Goal: Task Accomplishment & Management: Use online tool/utility

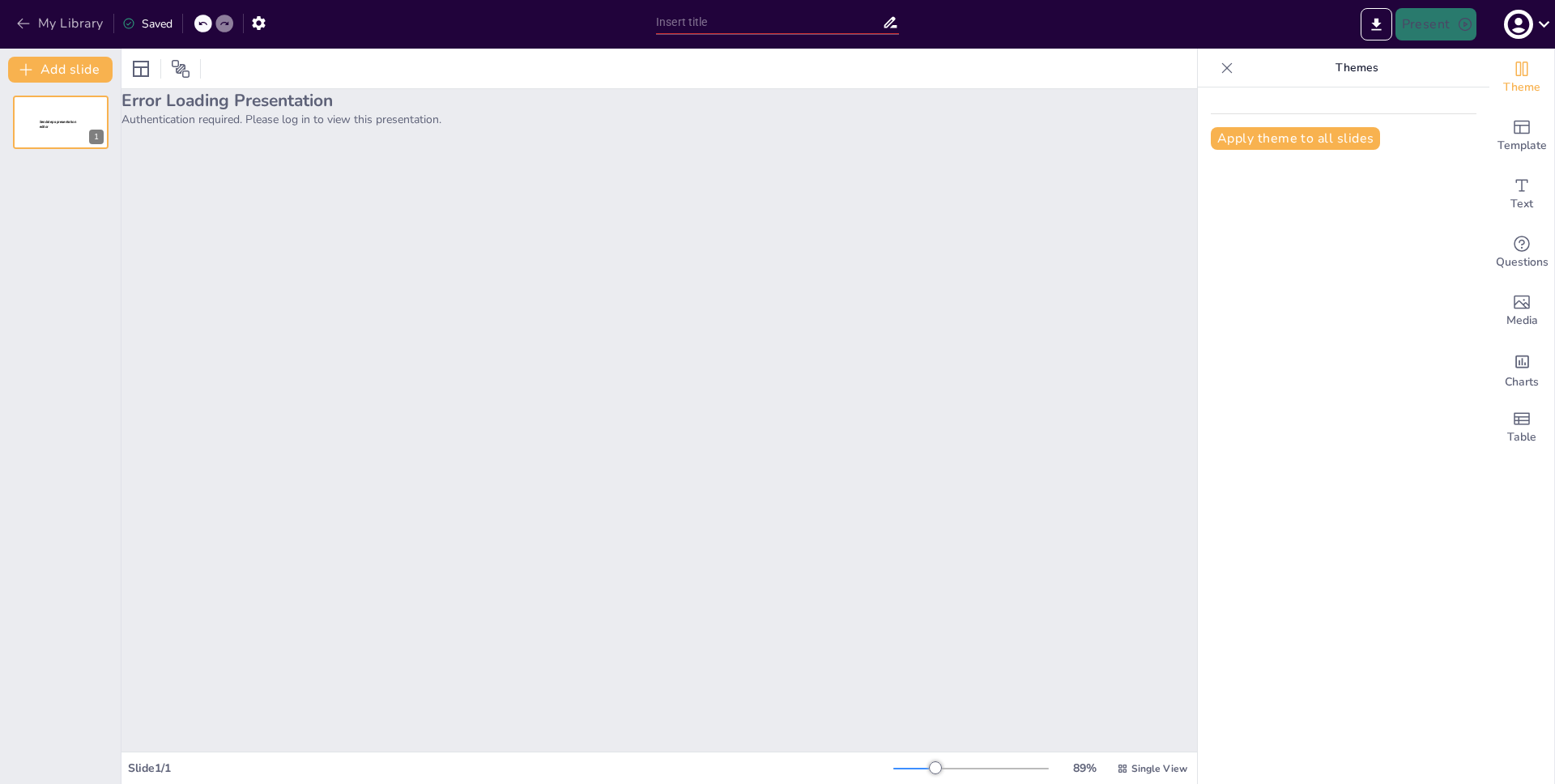
click at [60, 17] on button "My Library" at bounding box center [62, 23] width 98 height 26
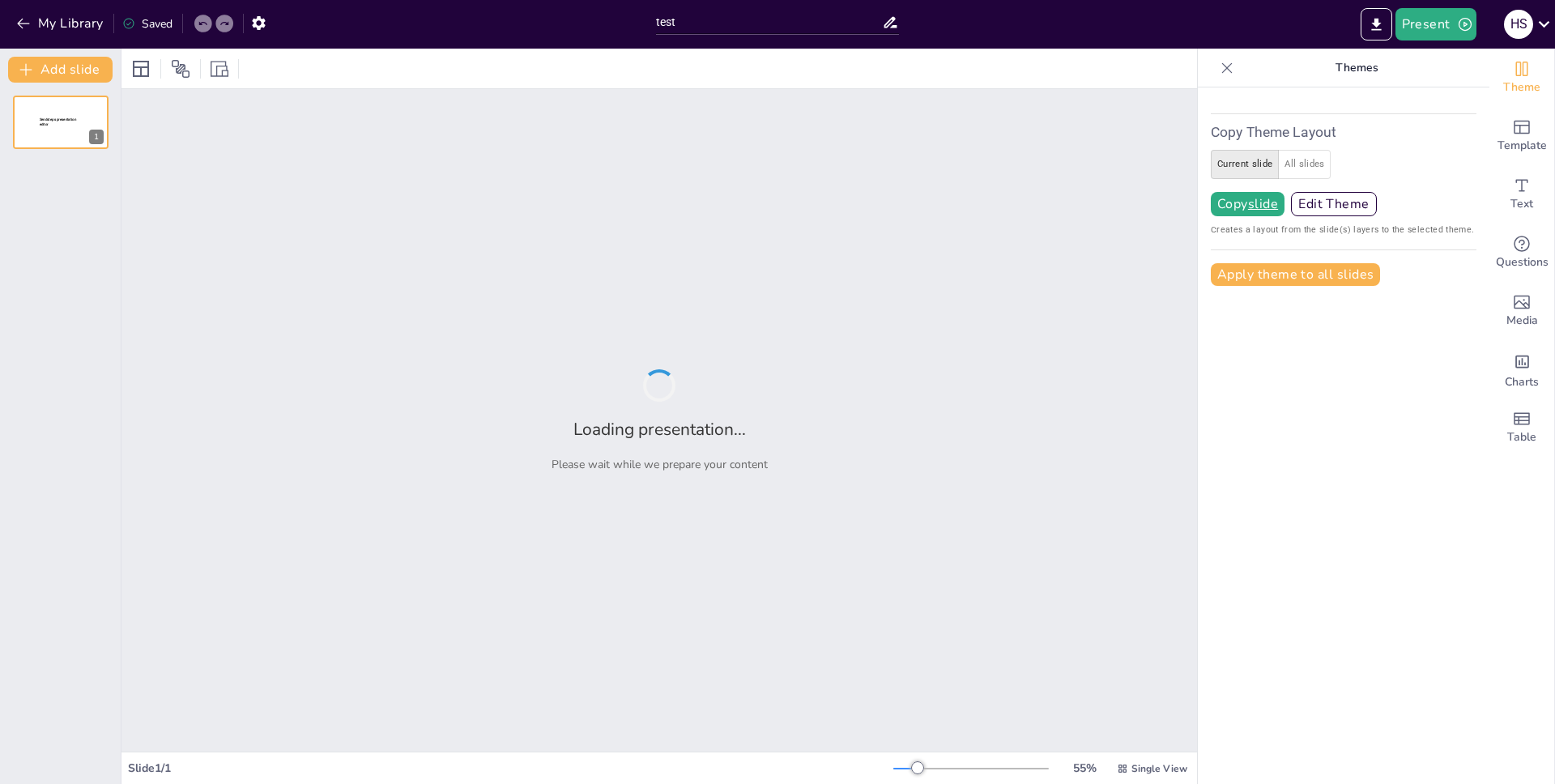
type input "test"
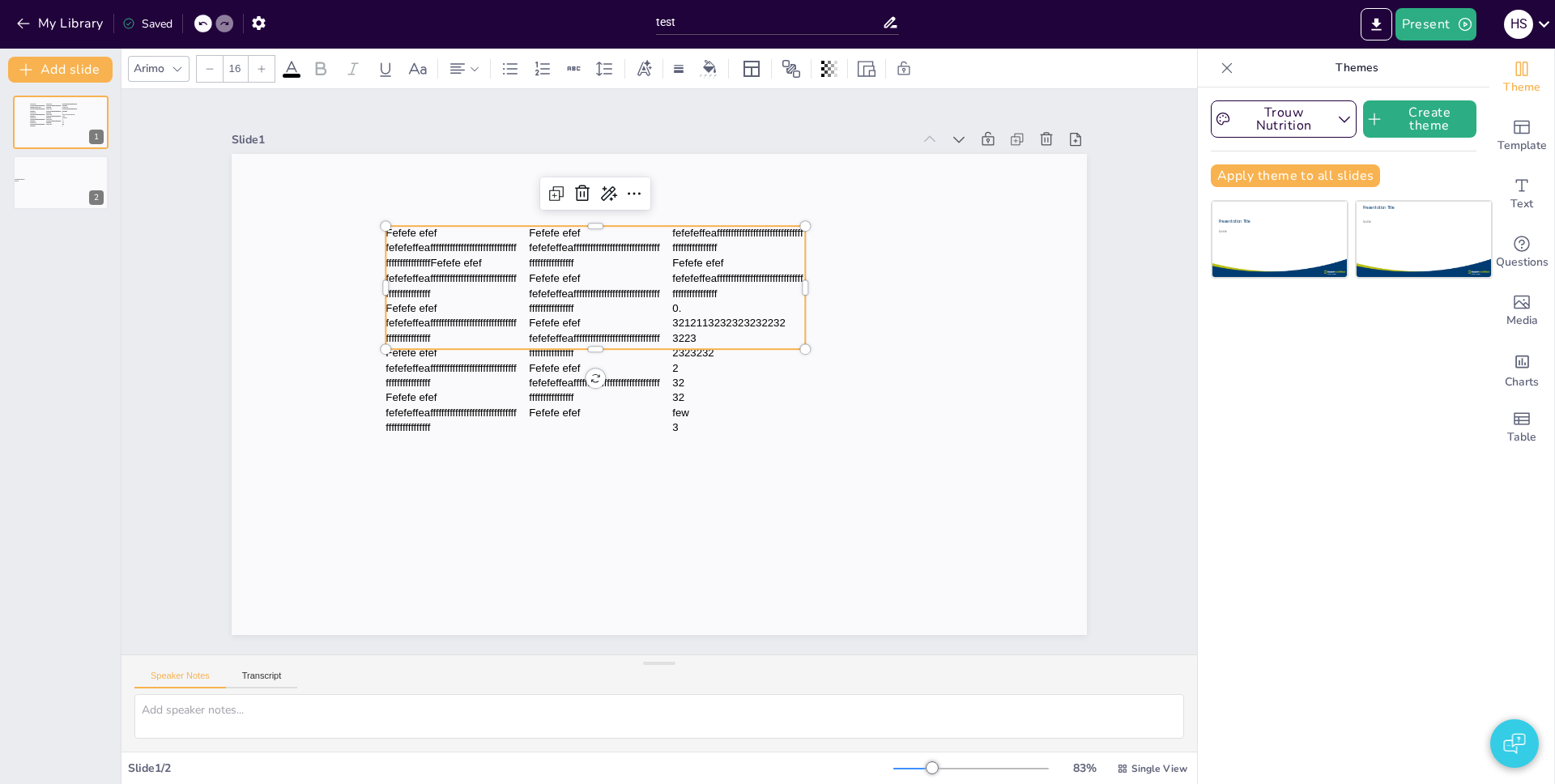
click at [703, 282] on span "fefefeffeafffffffffffffffffffffffffffffffffffffffffffffff" at bounding box center [747, 290] width 133 height 31
click at [611, 315] on p "Fefefe efef" at bounding box center [595, 323] width 133 height 15
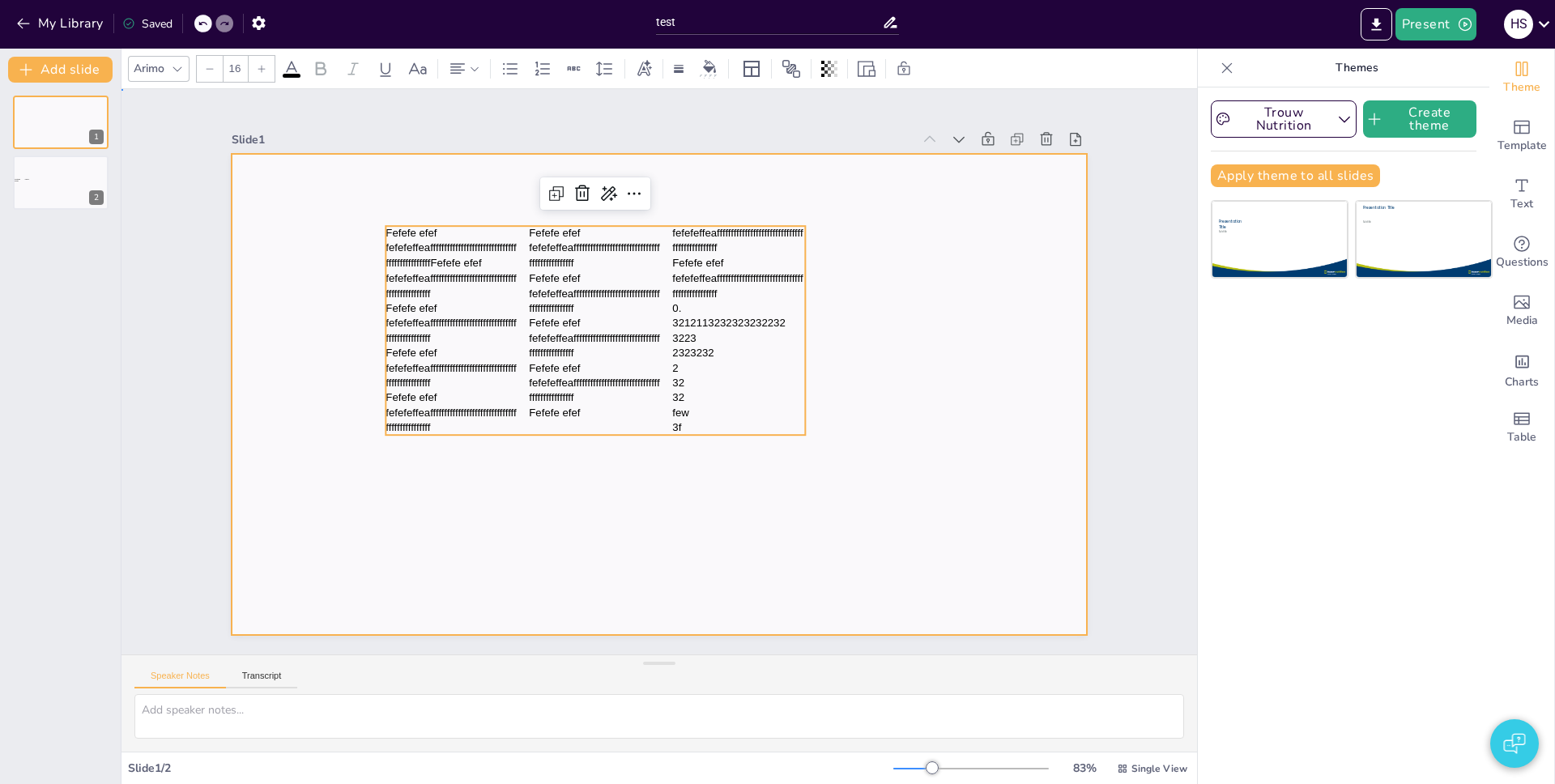
click at [966, 352] on div at bounding box center [658, 394] width 855 height 481
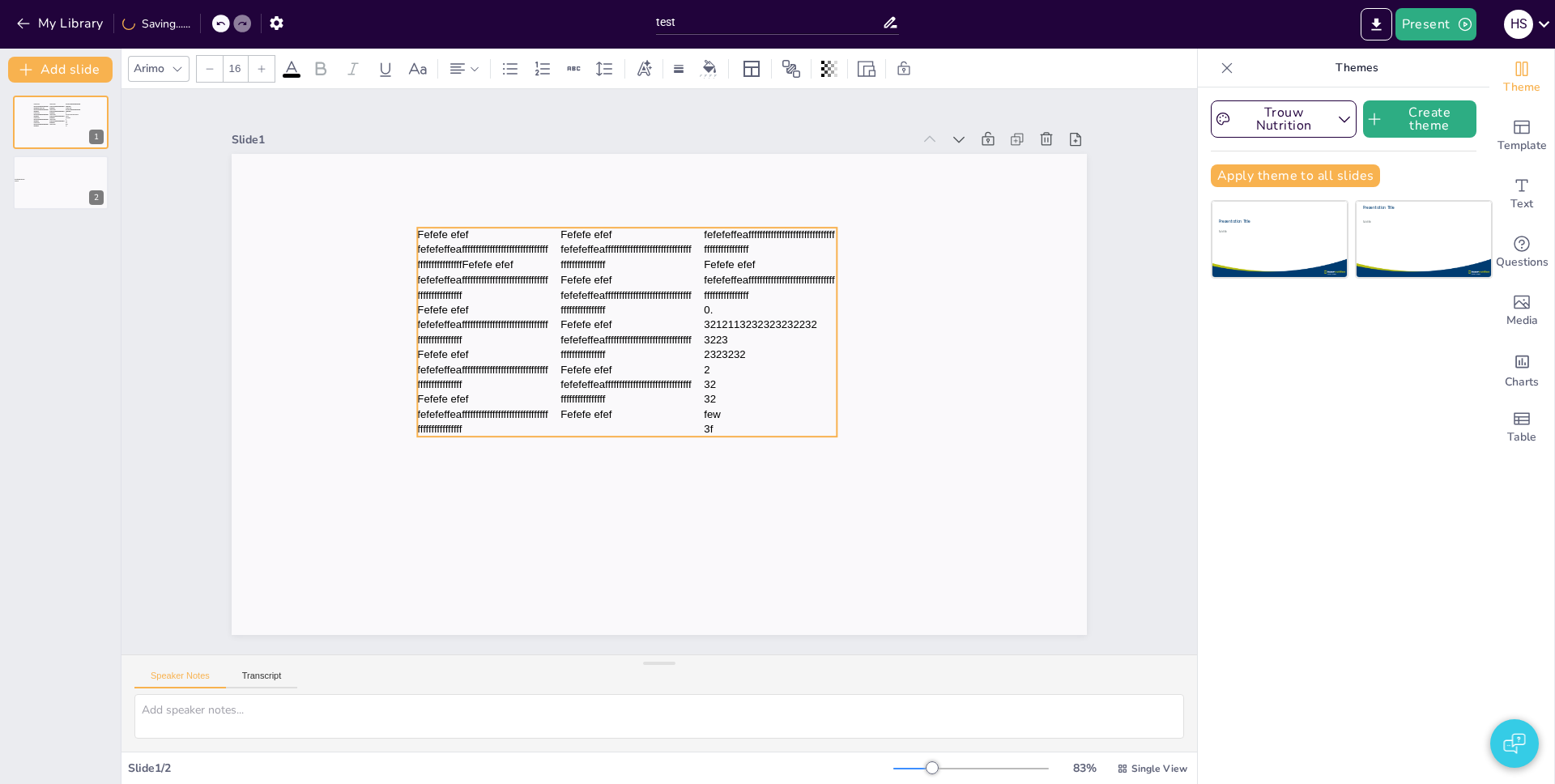
drag, startPoint x: 710, startPoint y: 325, endPoint x: 843, endPoint y: 326, distance: 133.0
click at [743, 327] on div "Fefefe efef fefefeffeafffffffffffffffffffffffffffffffffffffffffffffffFefefe efe…" at bounding box center [627, 332] width 420 height 210
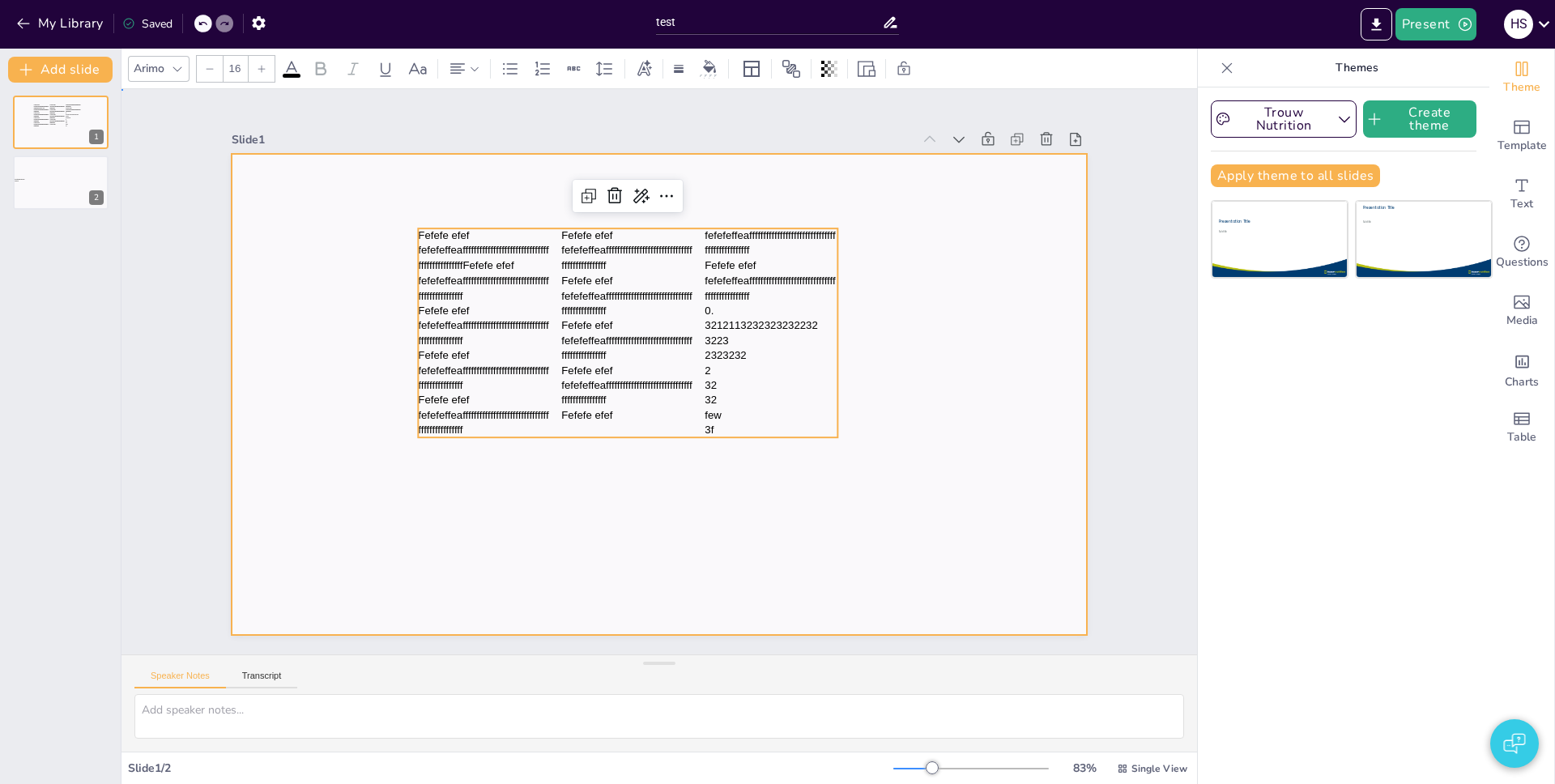
click at [845, 325] on div at bounding box center [655, 394] width 937 height 648
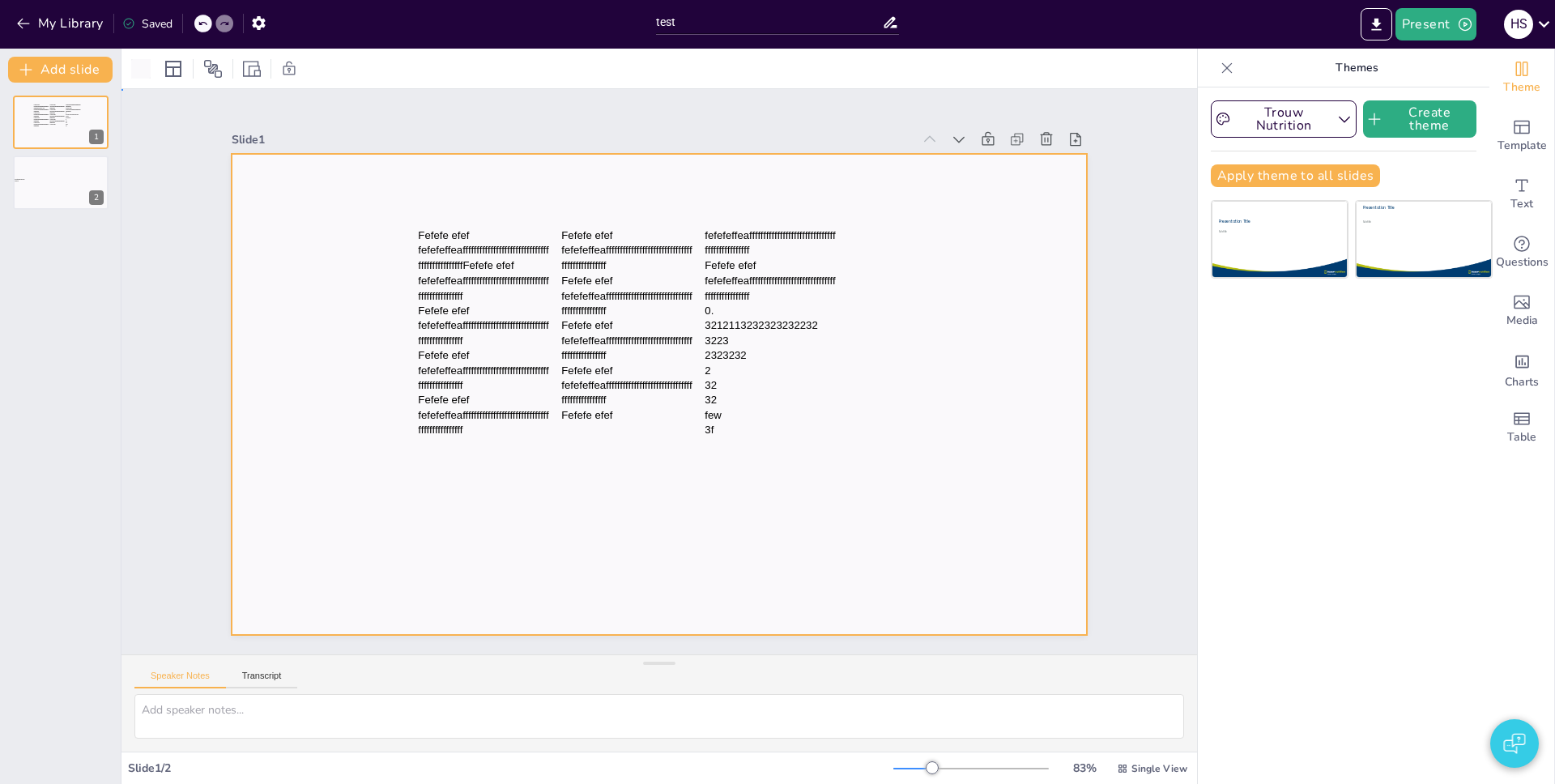
click at [919, 266] on div at bounding box center [658, 394] width 855 height 481
click at [931, 274] on div at bounding box center [643, 389] width 957 height 930
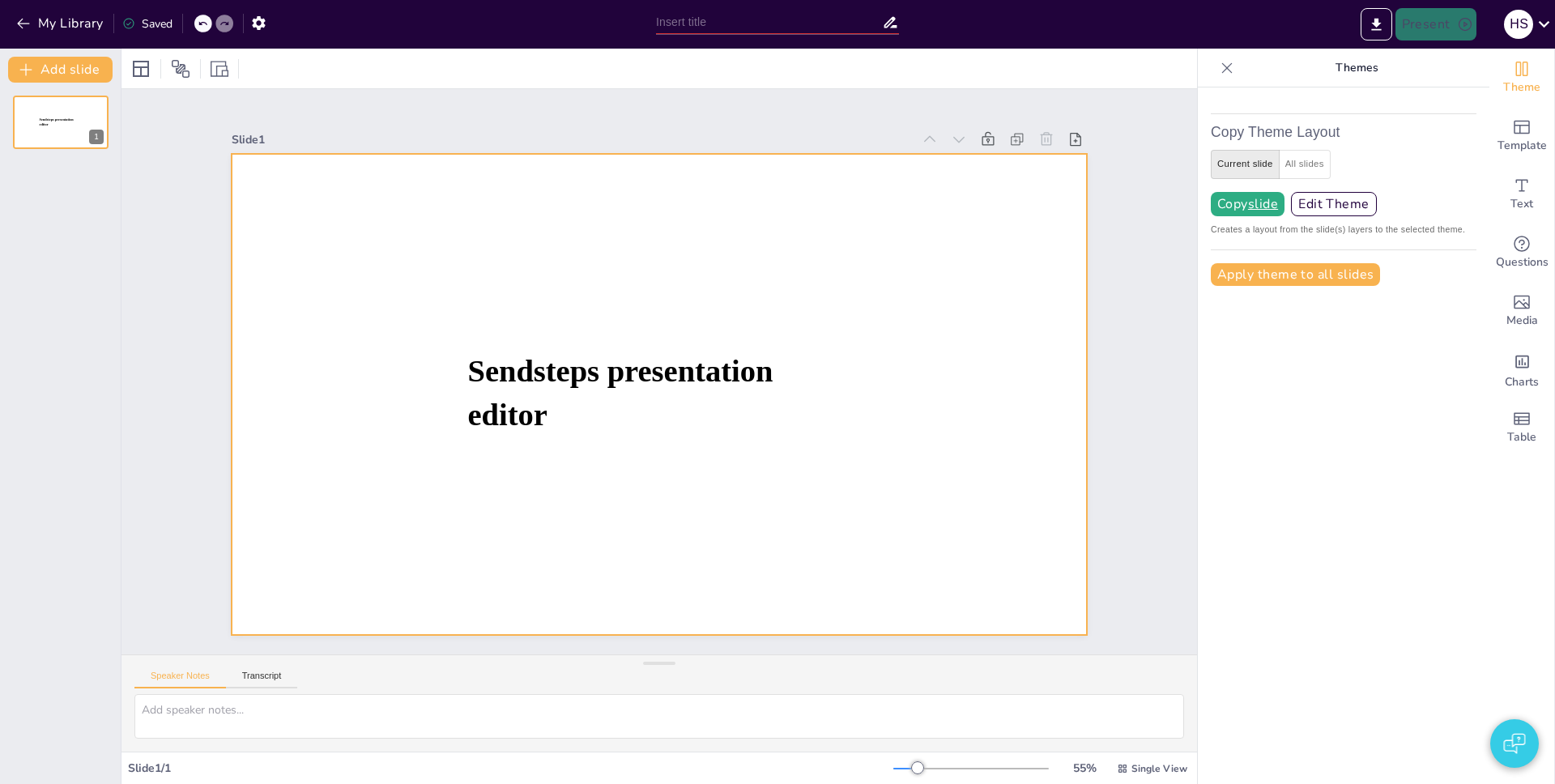
type input "test"
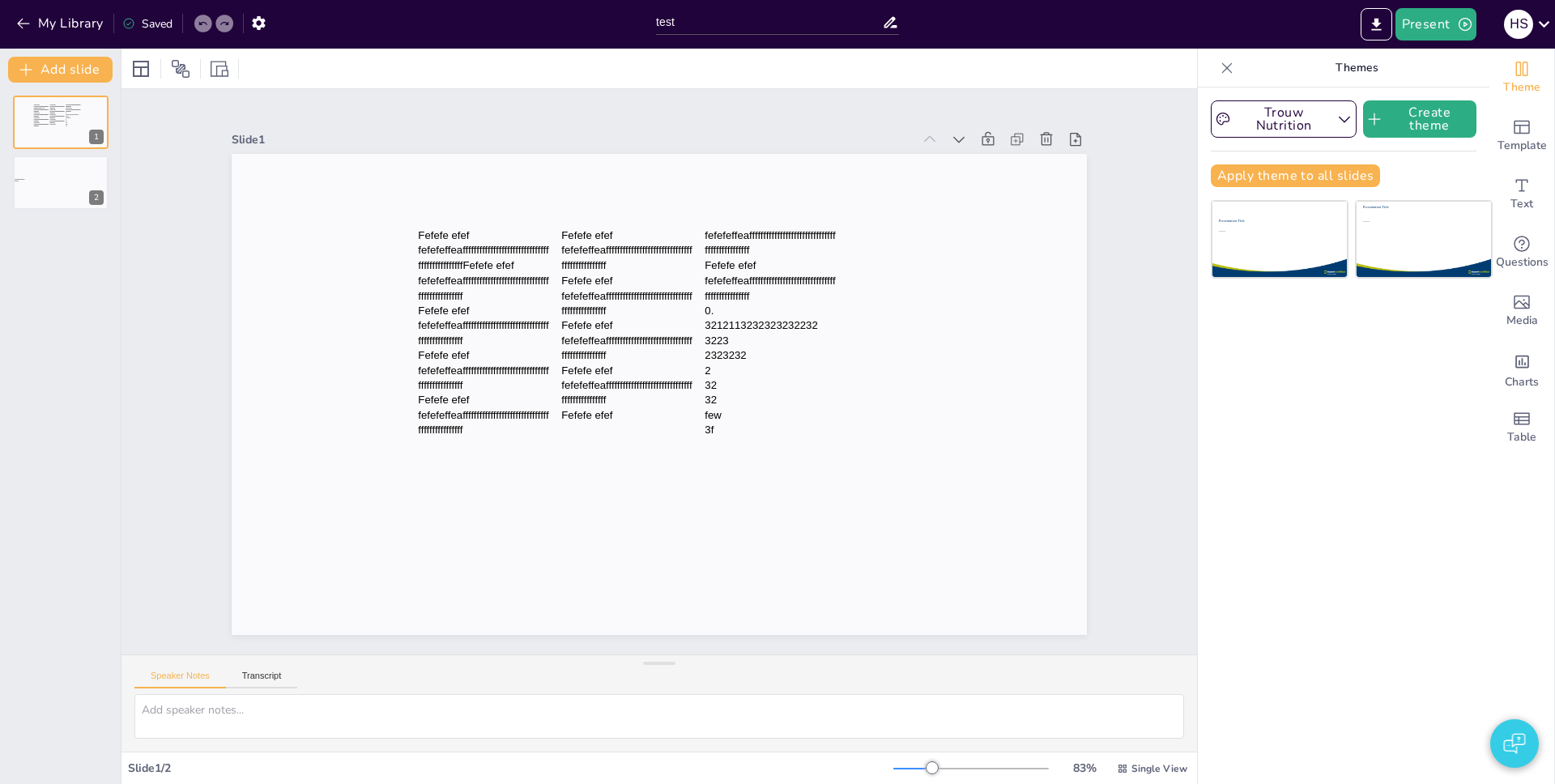
click at [1498, 42] on div "Present h s" at bounding box center [1231, 24] width 648 height 48
click at [1517, 33] on div "h s" at bounding box center [1518, 24] width 29 height 29
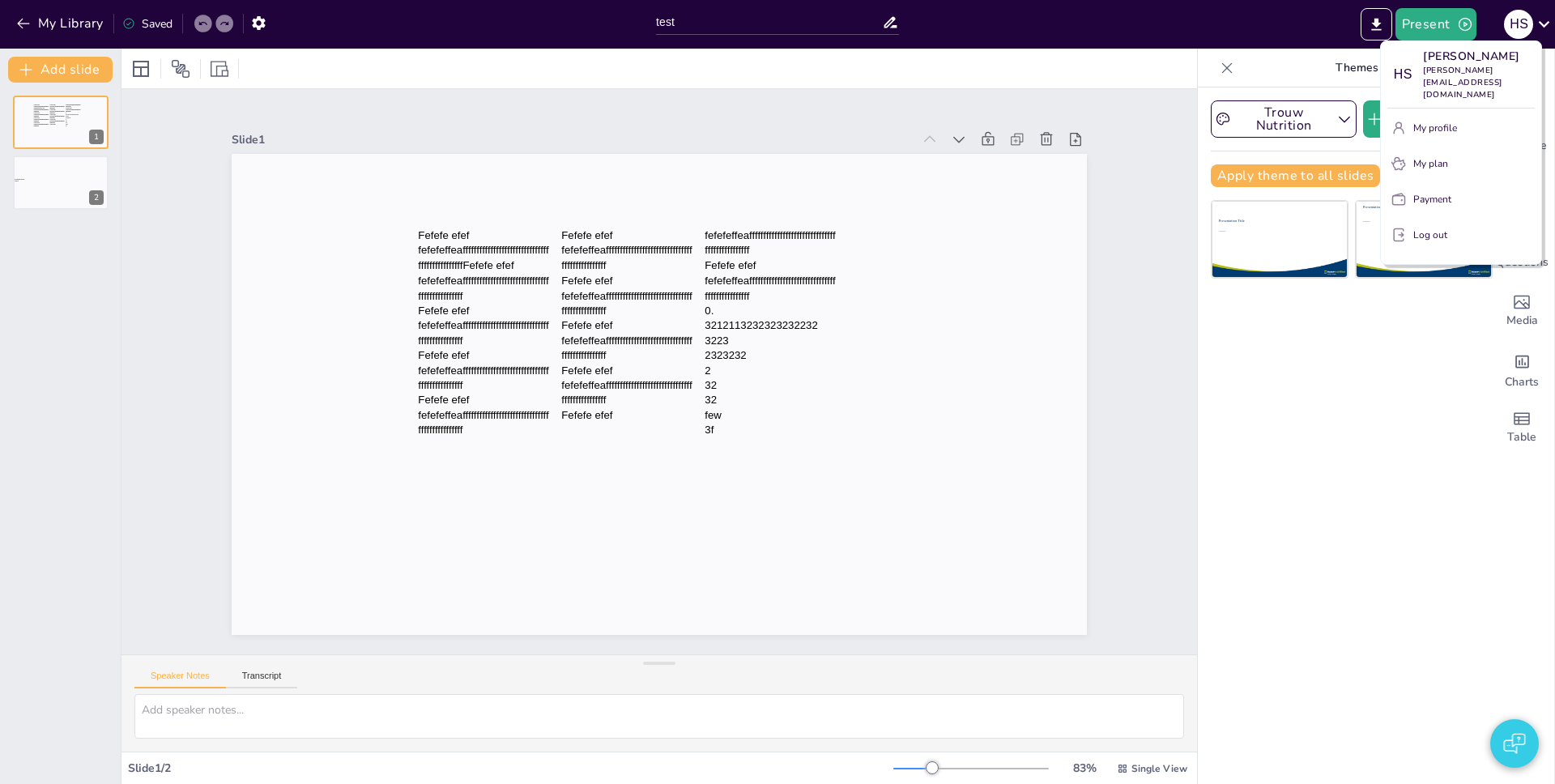
click at [1524, 22] on div at bounding box center [778, 392] width 1555 height 784
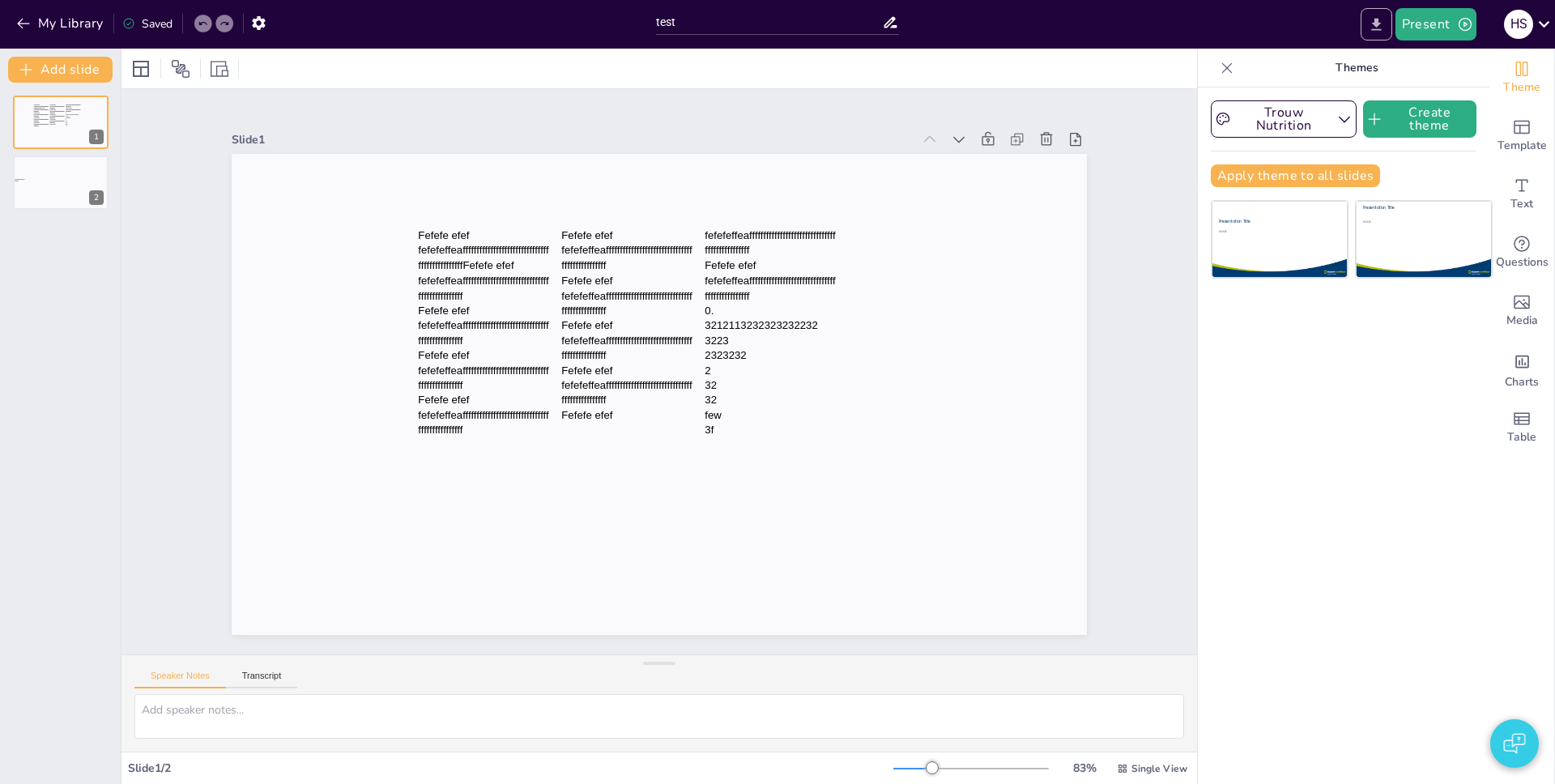
click at [1388, 27] on button "Export to PowerPoint" at bounding box center [1376, 24] width 32 height 32
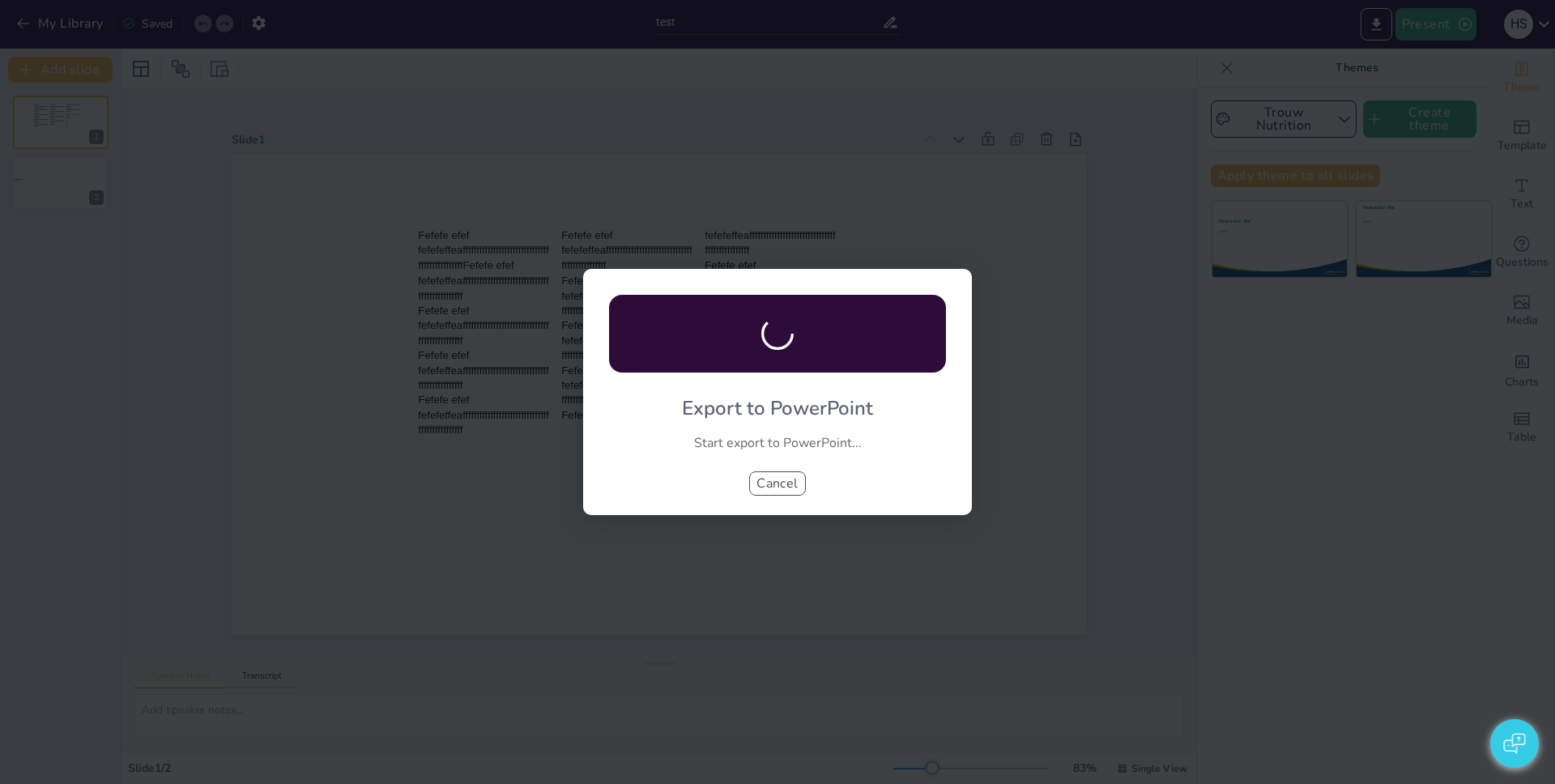
click at [786, 479] on button "Cancel" at bounding box center [778, 483] width 57 height 24
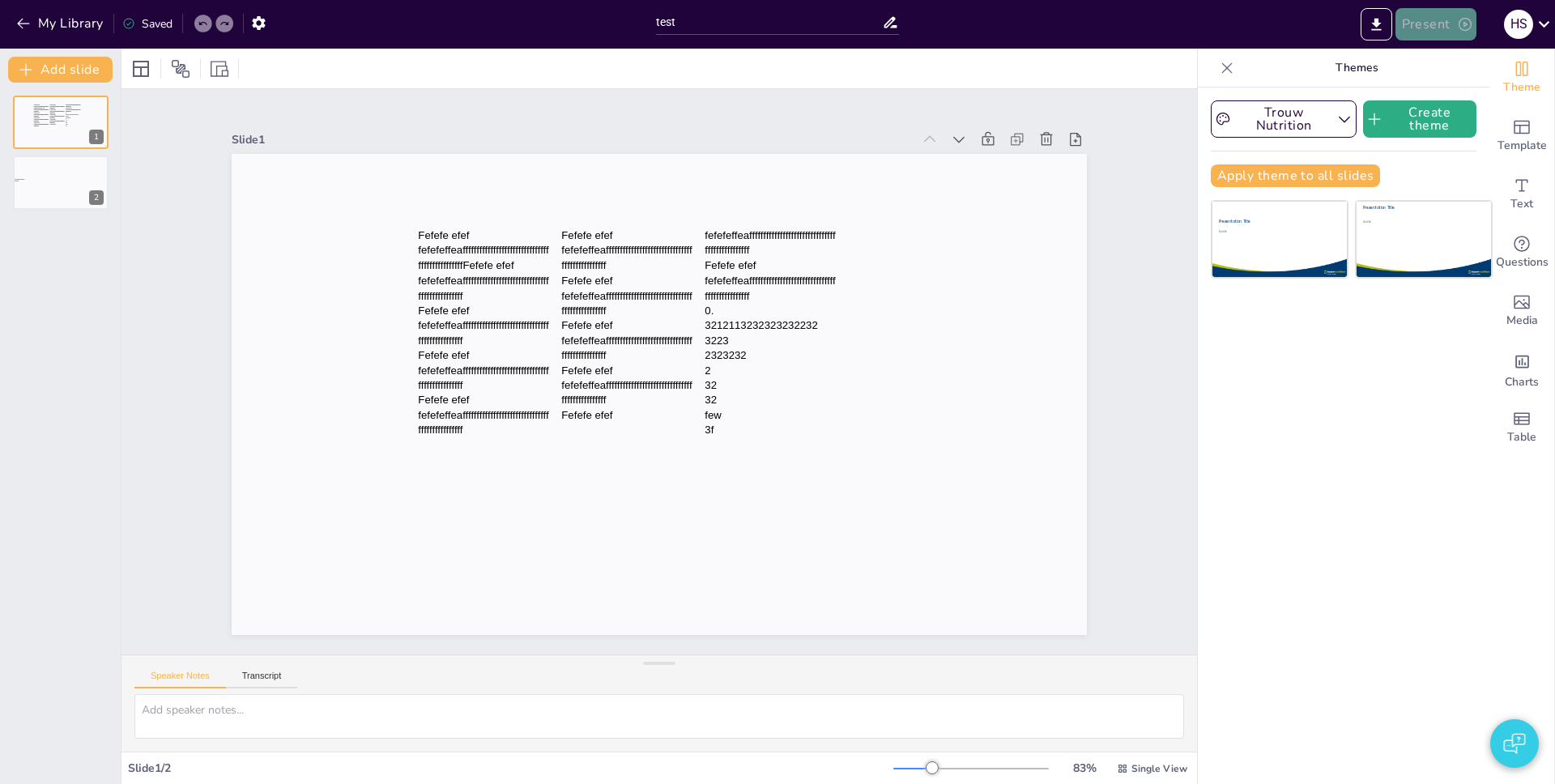
click at [1448, 34] on button "Present" at bounding box center [1435, 24] width 81 height 32
click at [748, 93] on div "Slide 1 Fefefe efef fefefeffeafffffffffffffffffffffffffffffffffffffffffffffffFe…" at bounding box center [659, 371] width 1076 height 565
click at [450, 117] on div "Slide 1 Fefefe efef fefefeffeafffffffffffffffffffffffffffffffffffffffffffffffFe…" at bounding box center [658, 371] width 855 height 526
click at [1037, 77] on div at bounding box center [659, 68] width 1076 height 40
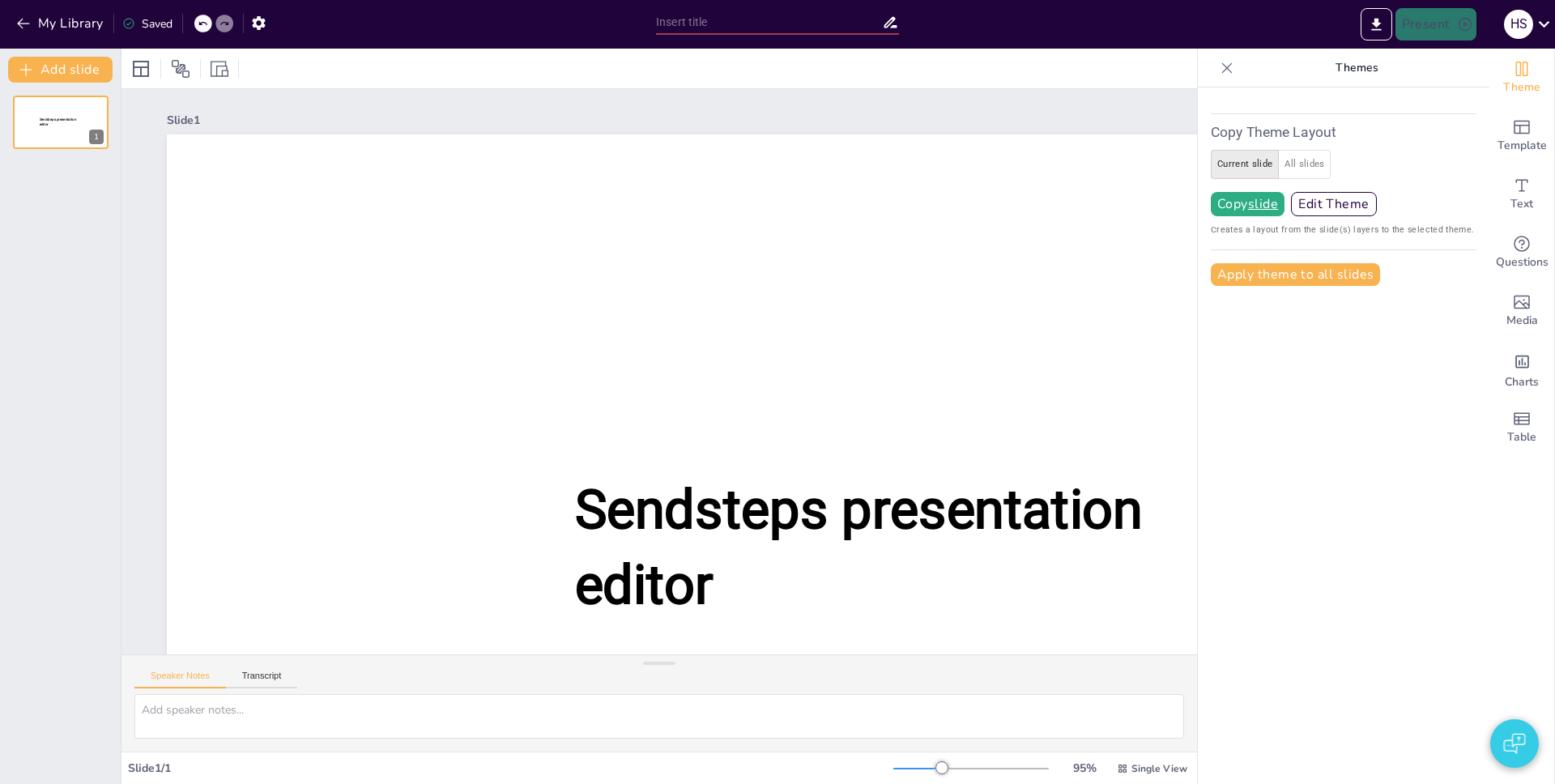
type input "test"
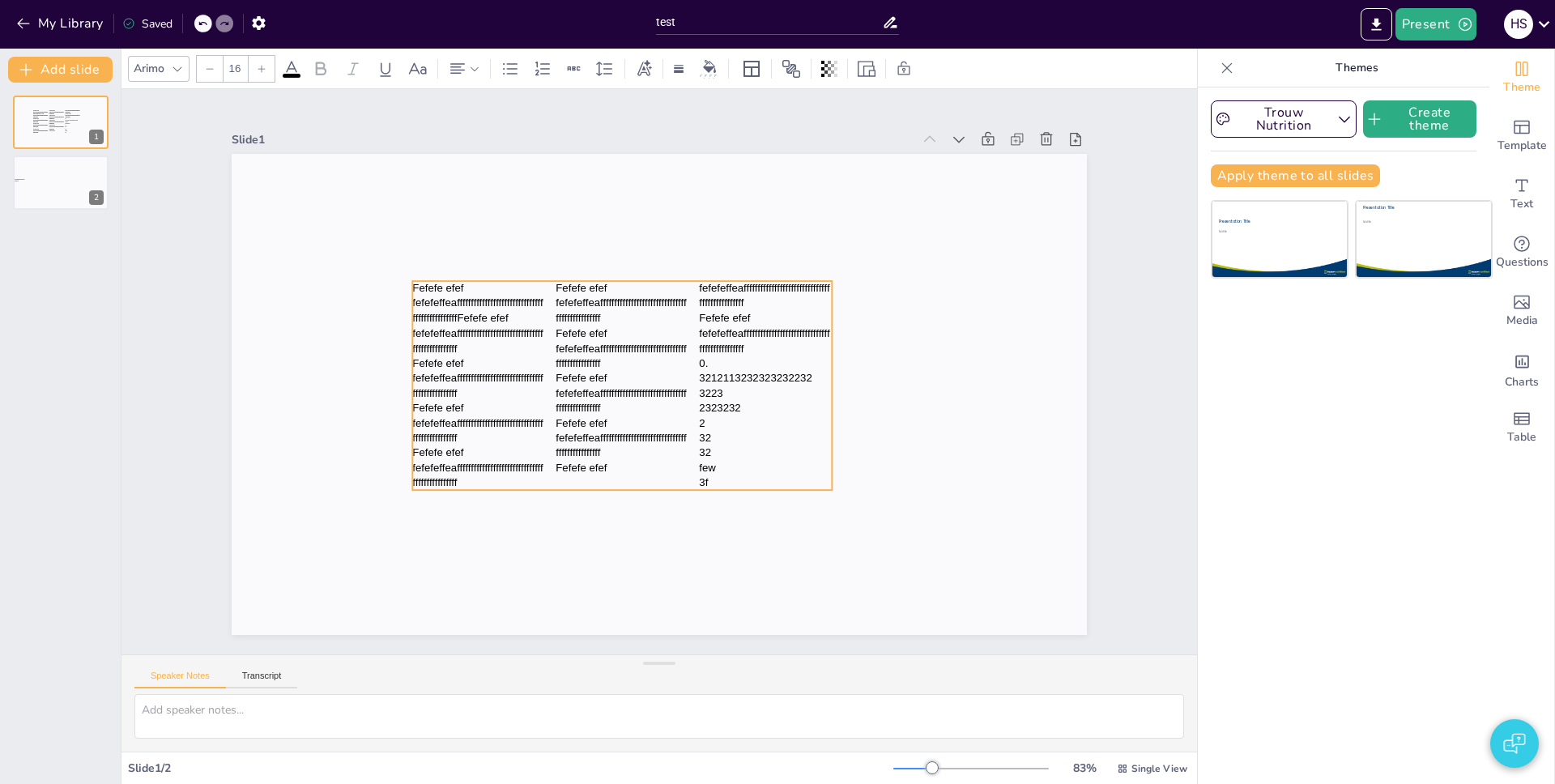
drag, startPoint x: 677, startPoint y: 362, endPoint x: 671, endPoint y: 422, distance: 60.3
click at [671, 422] on p "Fefefe efef" at bounding box center [622, 423] width 133 height 15
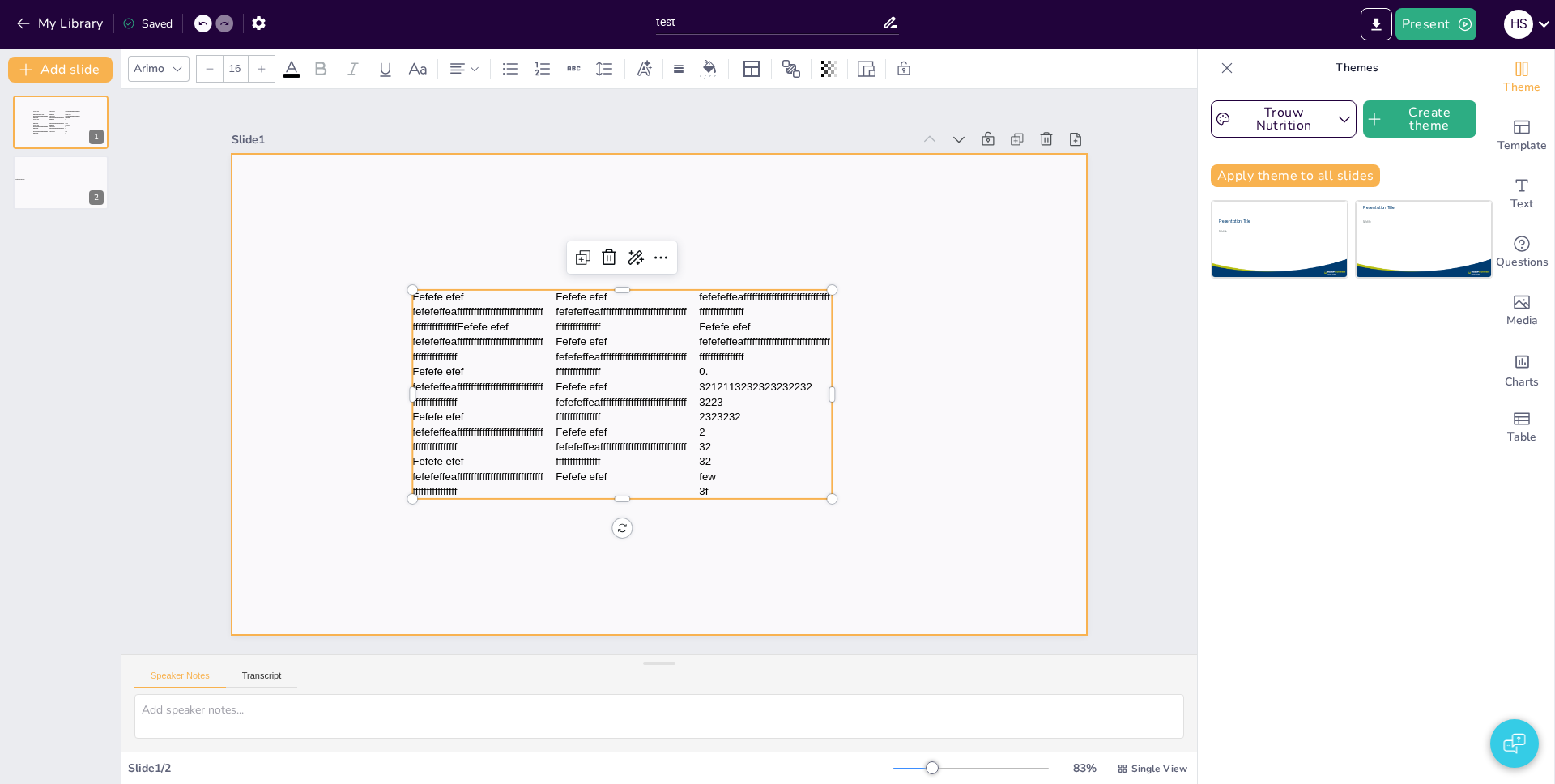
click at [879, 370] on div at bounding box center [658, 394] width 855 height 481
click at [773, 380] on span "3212113232323232232" at bounding box center [755, 386] width 112 height 12
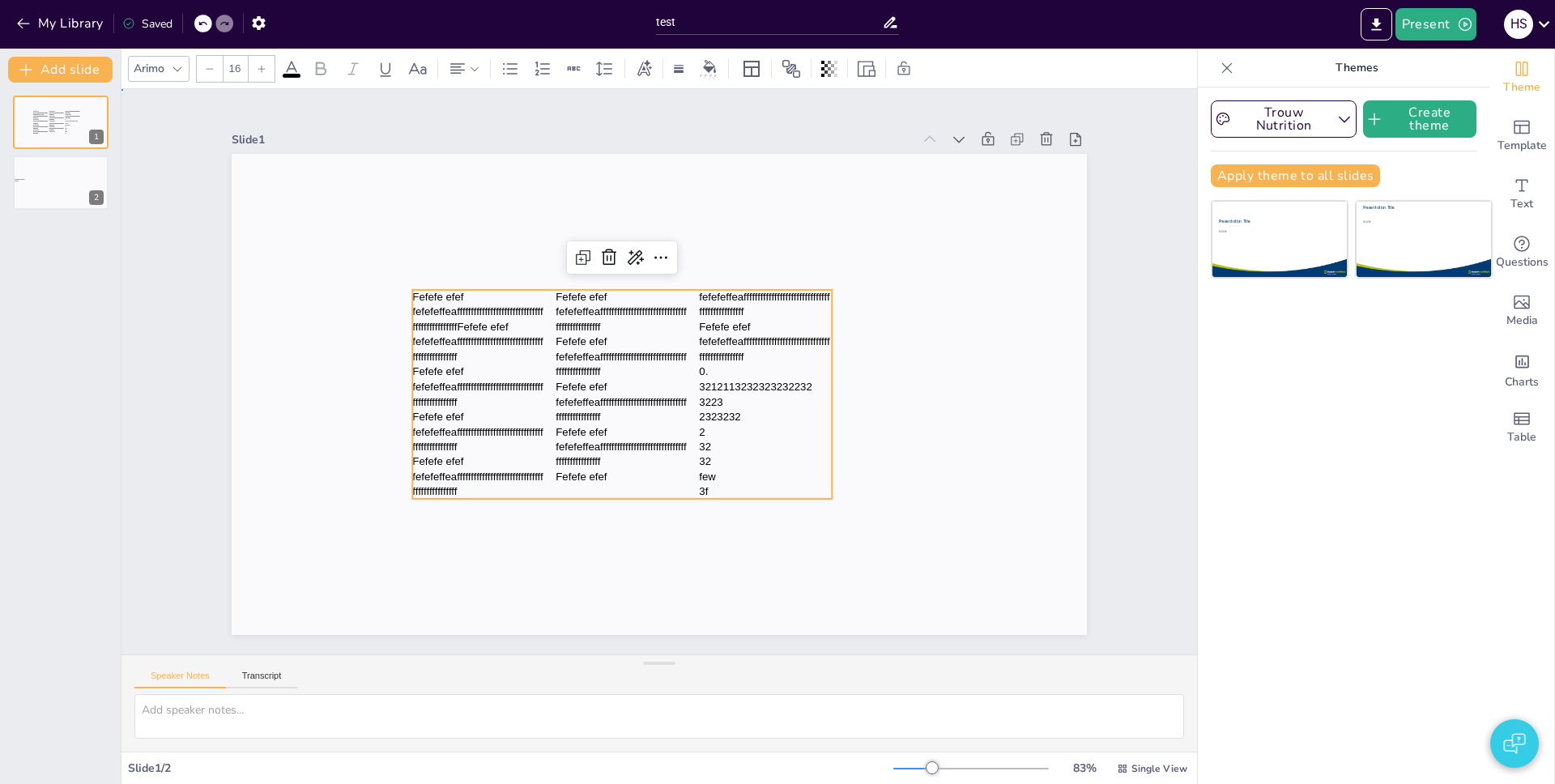
click at [1147, 122] on div "Slide 1 Fefefe efef fefefeffeafffffffffffffffffffffffffffffffffffffffffffffffFe…" at bounding box center [659, 371] width 1076 height 565
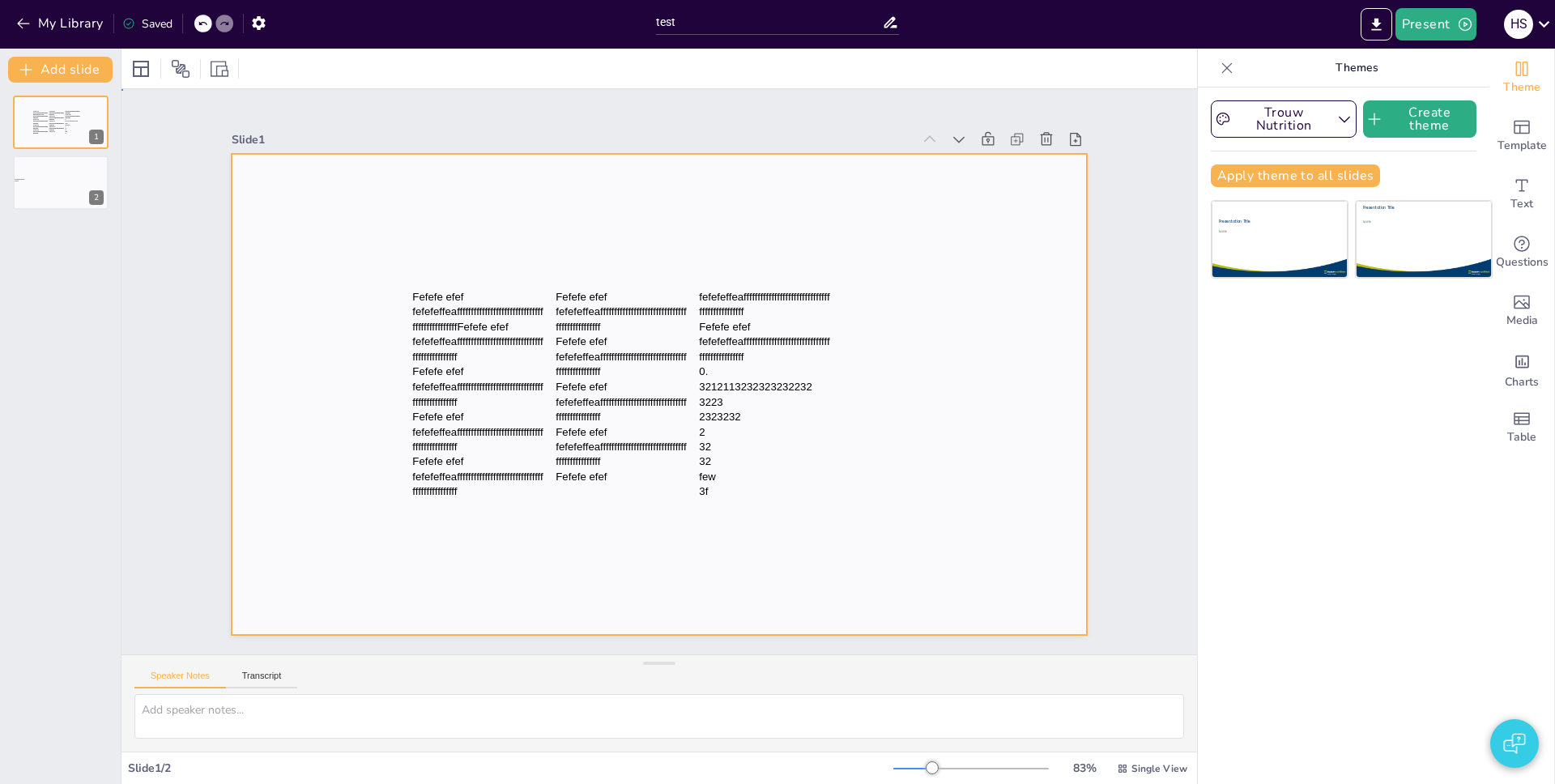
click at [879, 220] on div at bounding box center [658, 394] width 855 height 481
click at [644, 132] on div "Slide 1" at bounding box center [571, 140] width 680 height 15
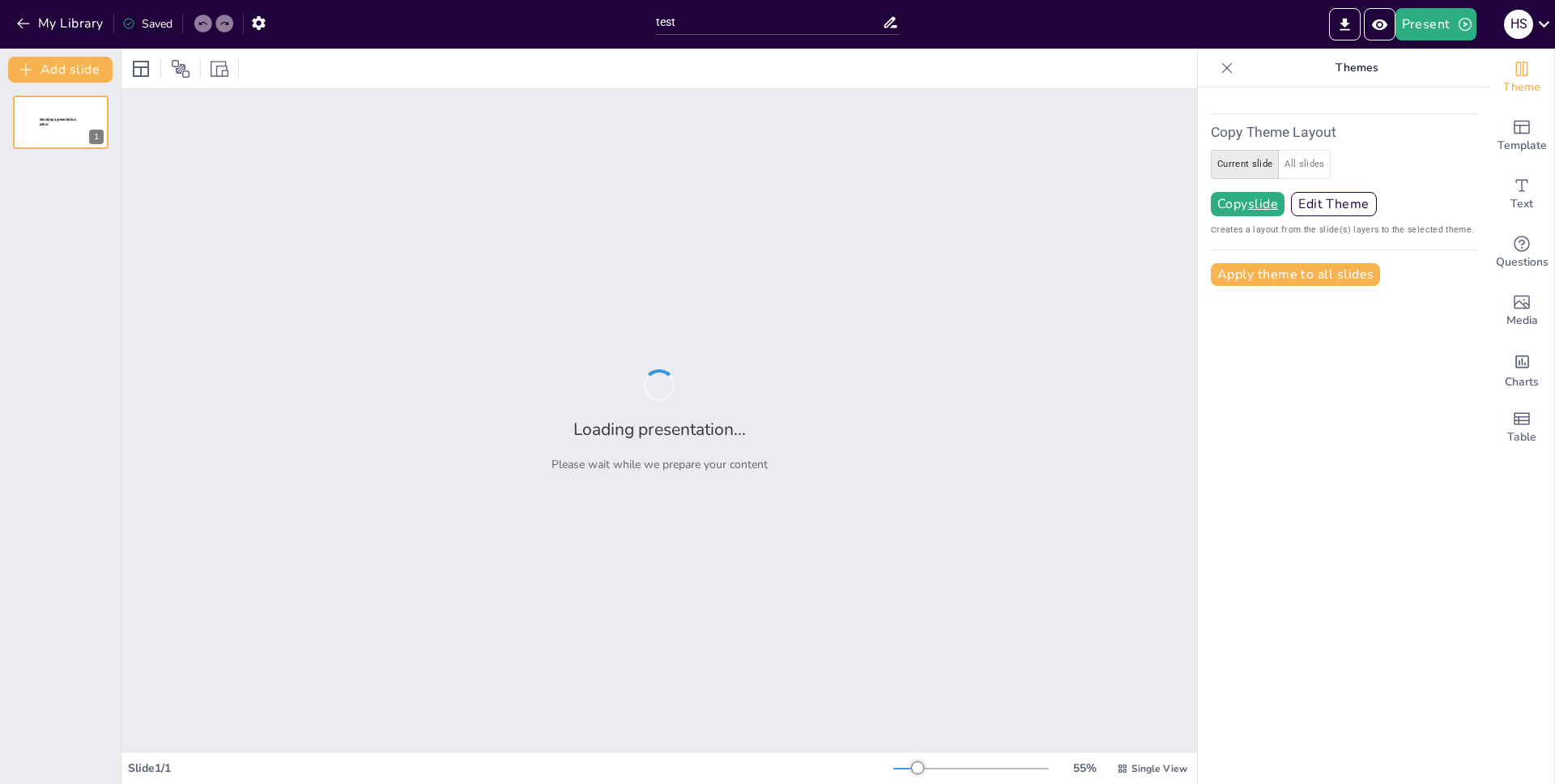
type input "test"
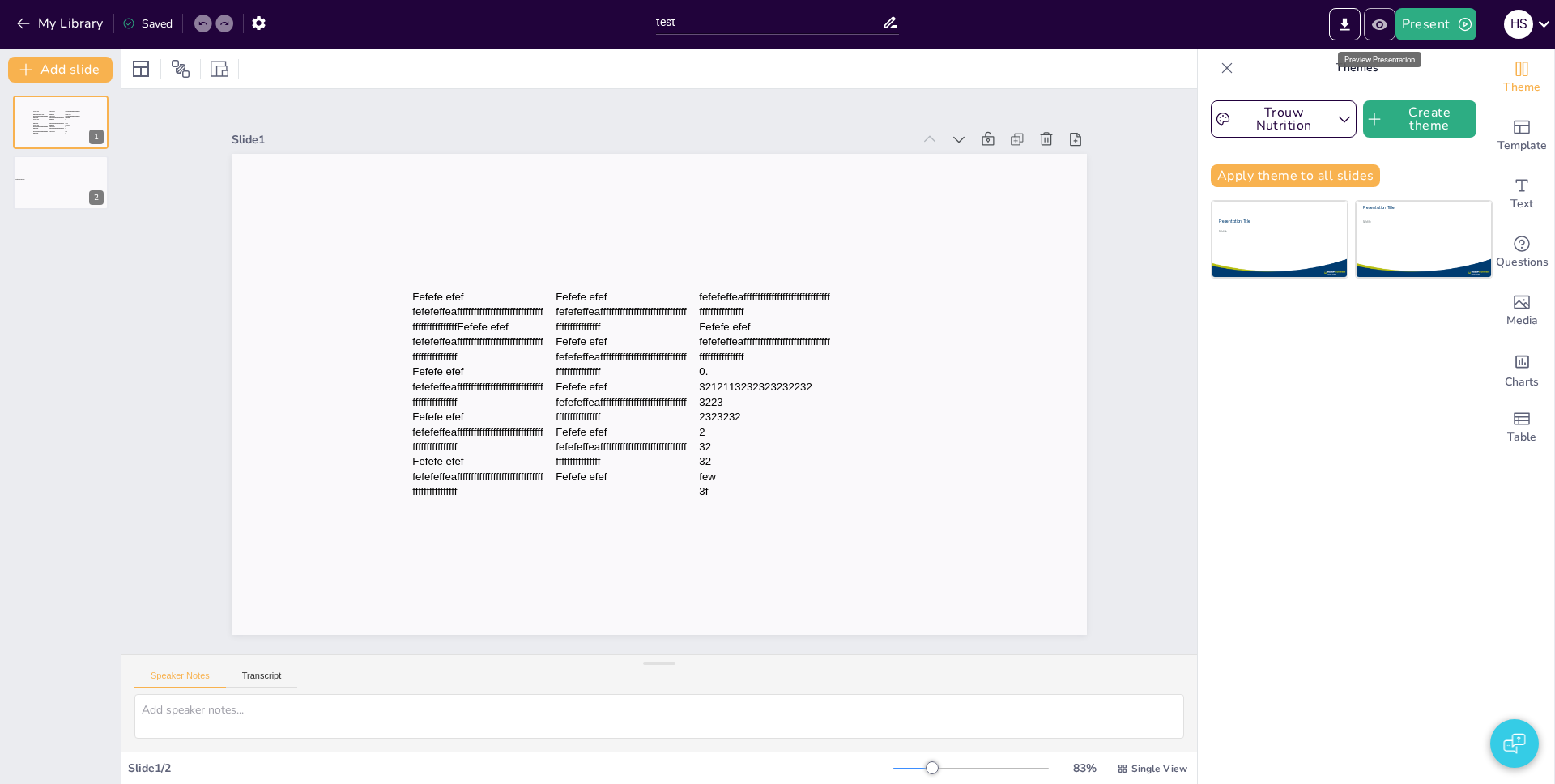
click at [1386, 32] on icon "Preview Presentation" at bounding box center [1379, 24] width 17 height 17
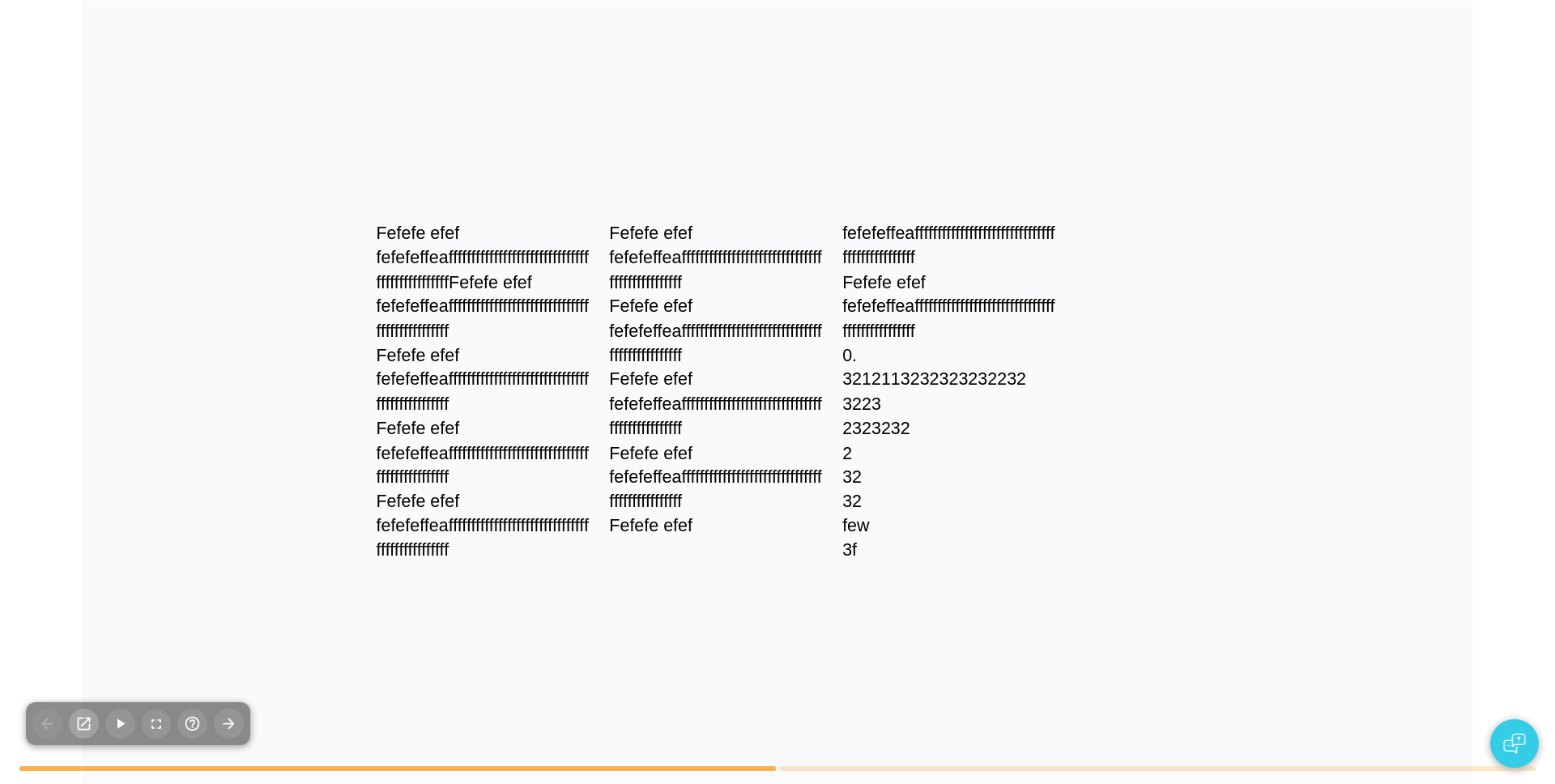
click at [84, 721] on icon "button" at bounding box center [83, 723] width 17 height 17
click at [90, 727] on div at bounding box center [137, 723] width 224 height 43
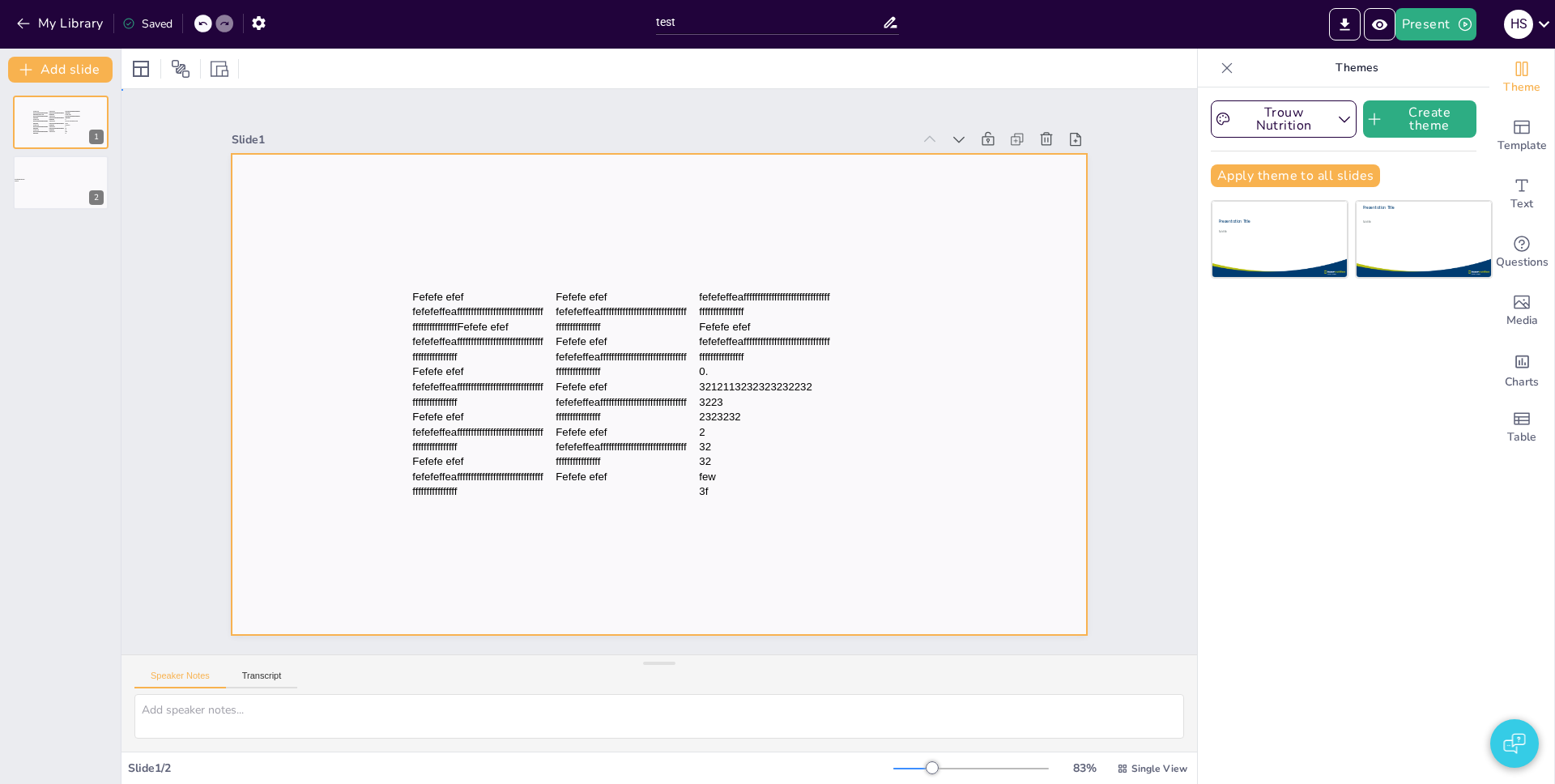
click at [966, 273] on div at bounding box center [658, 394] width 855 height 481
click at [1382, 28] on icon "Preview Presentation" at bounding box center [1379, 23] width 15 height 11
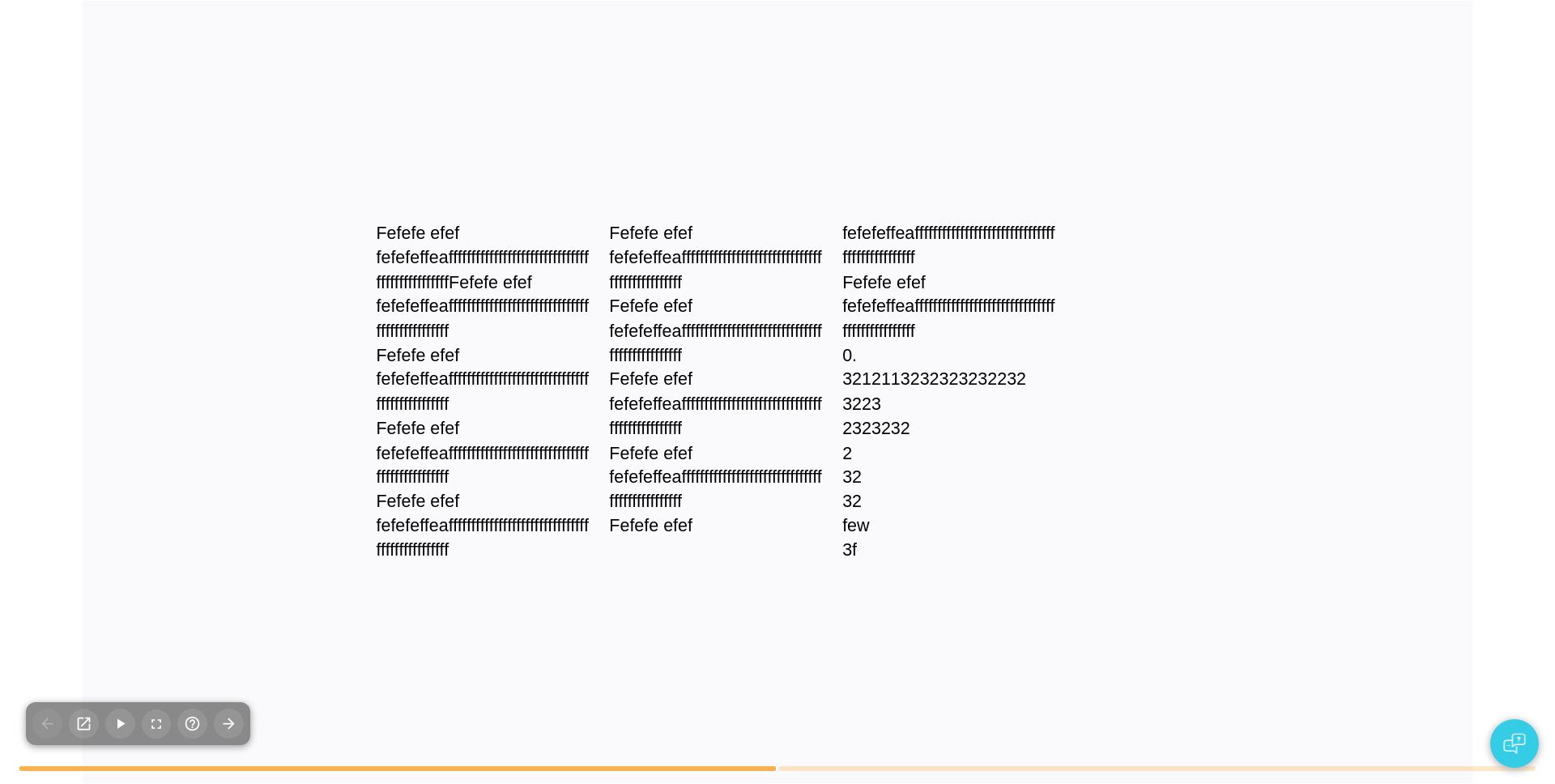
click at [852, 307] on span "fefefeffeafffffffffffffffffffffffffffffffffffffffffffffff" at bounding box center [948, 319] width 212 height 43
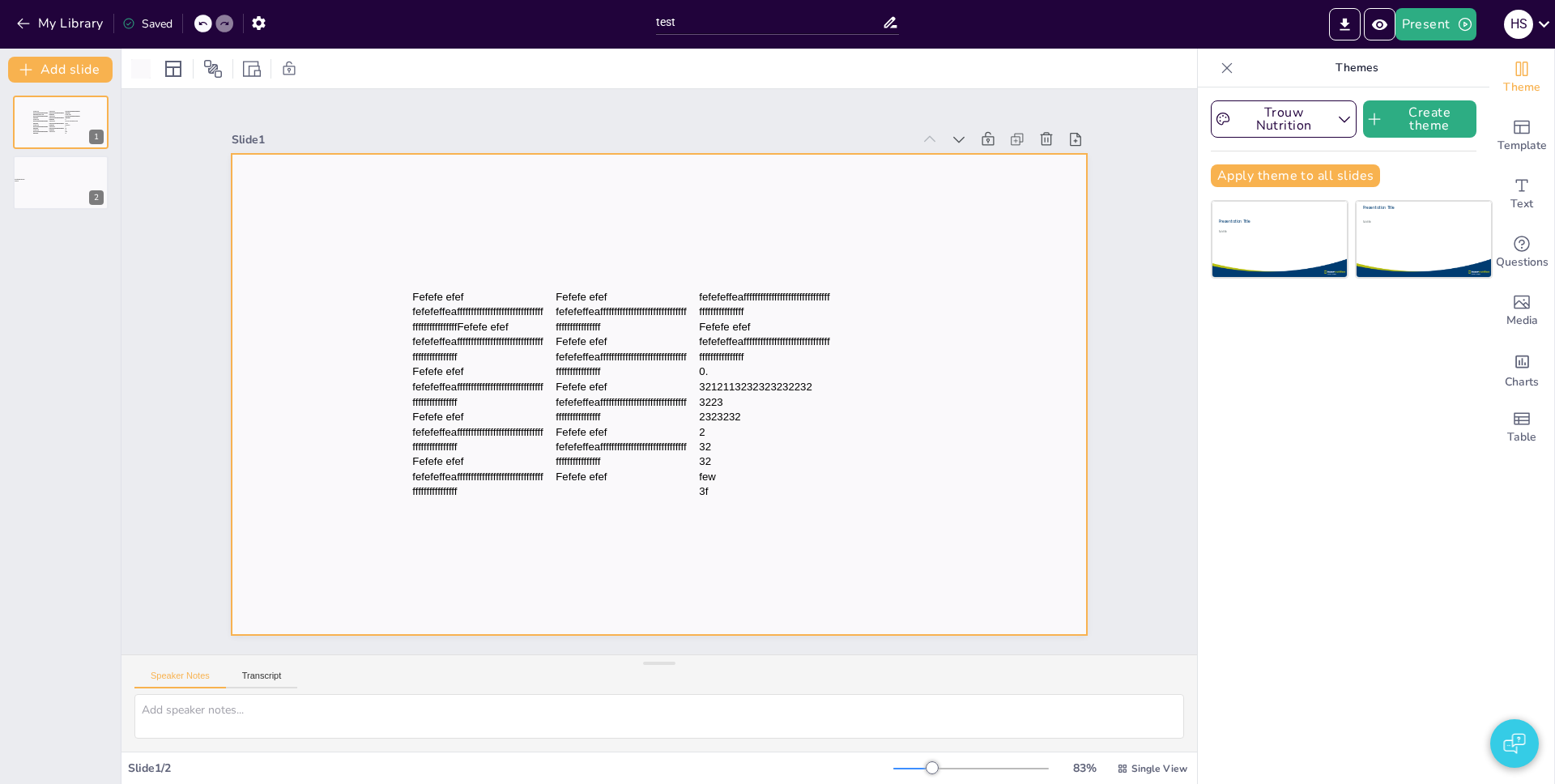
click at [1104, 371] on div "Slide 1 Fefefe efef fefefeffeafffffffffffffffffffffffffffffffffffffffffffffffFe…" at bounding box center [658, 372] width 981 height 1074
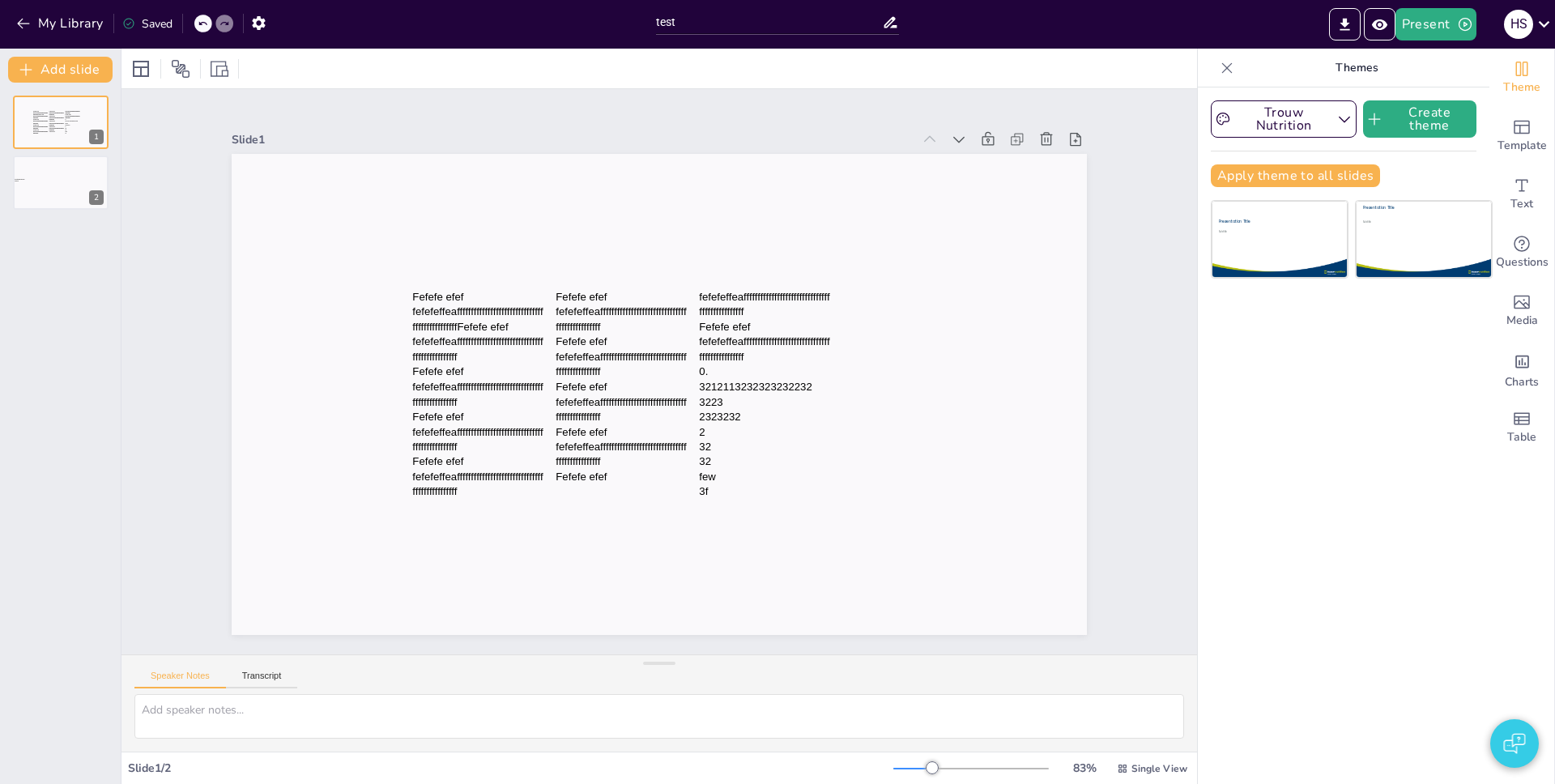
click at [982, 118] on div "Slide 1 Fefefe efef fefefeffeafffffffffffffffffffffffffffffffffffffffffffffffFe…" at bounding box center [658, 371] width 855 height 526
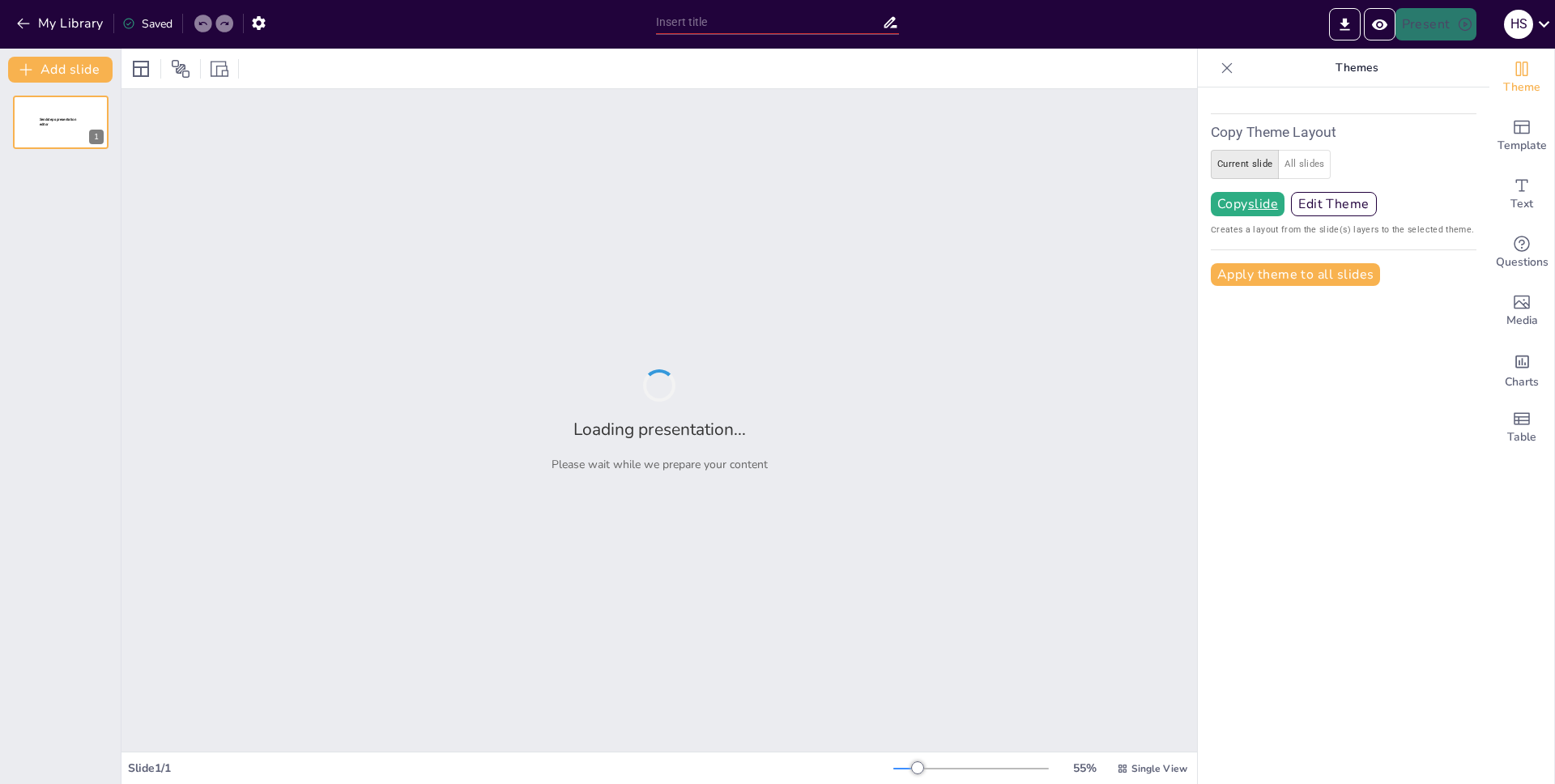
type input "test"
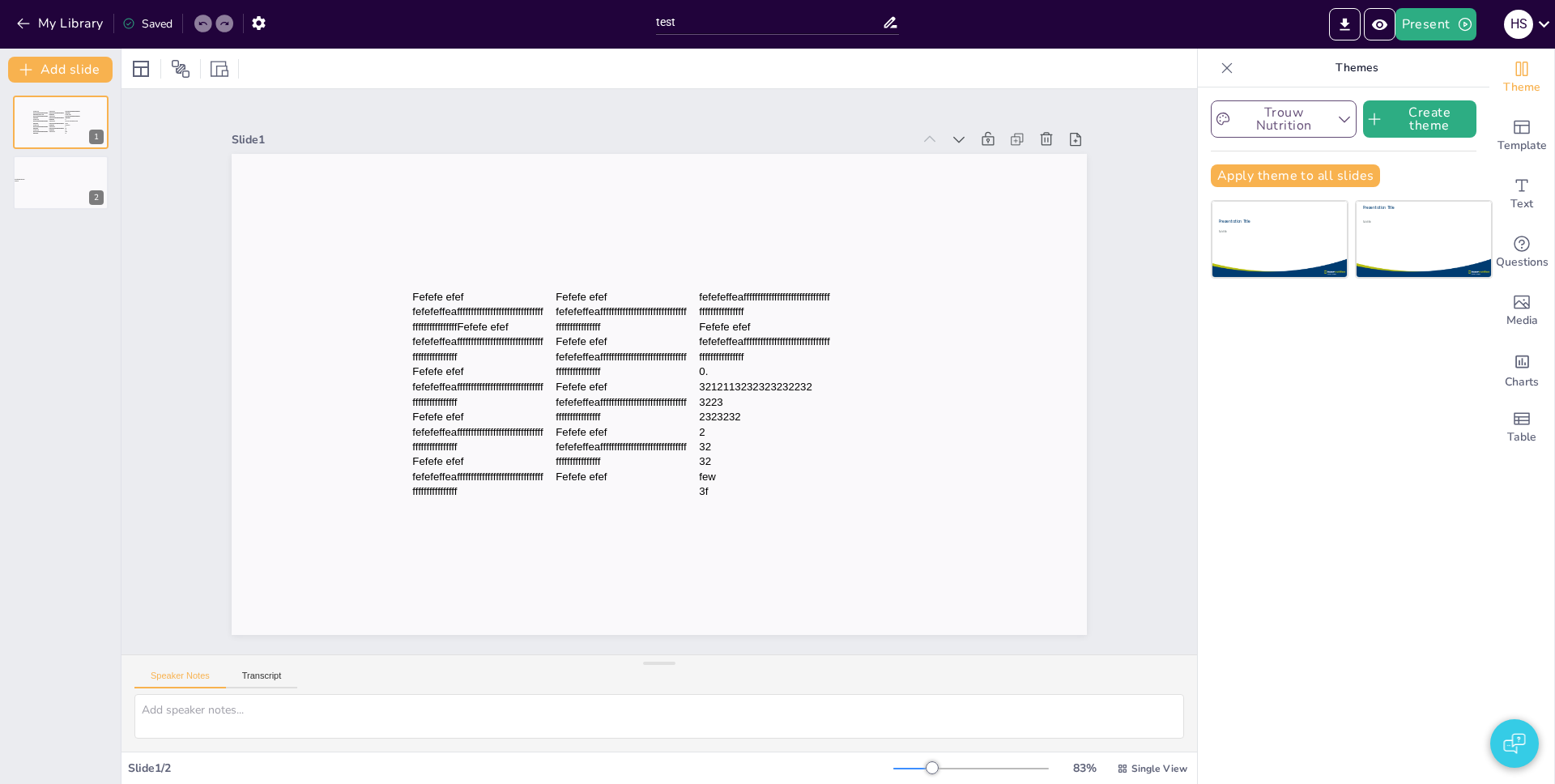
click at [1286, 128] on button "Trouw Nutrition" at bounding box center [1283, 119] width 146 height 37
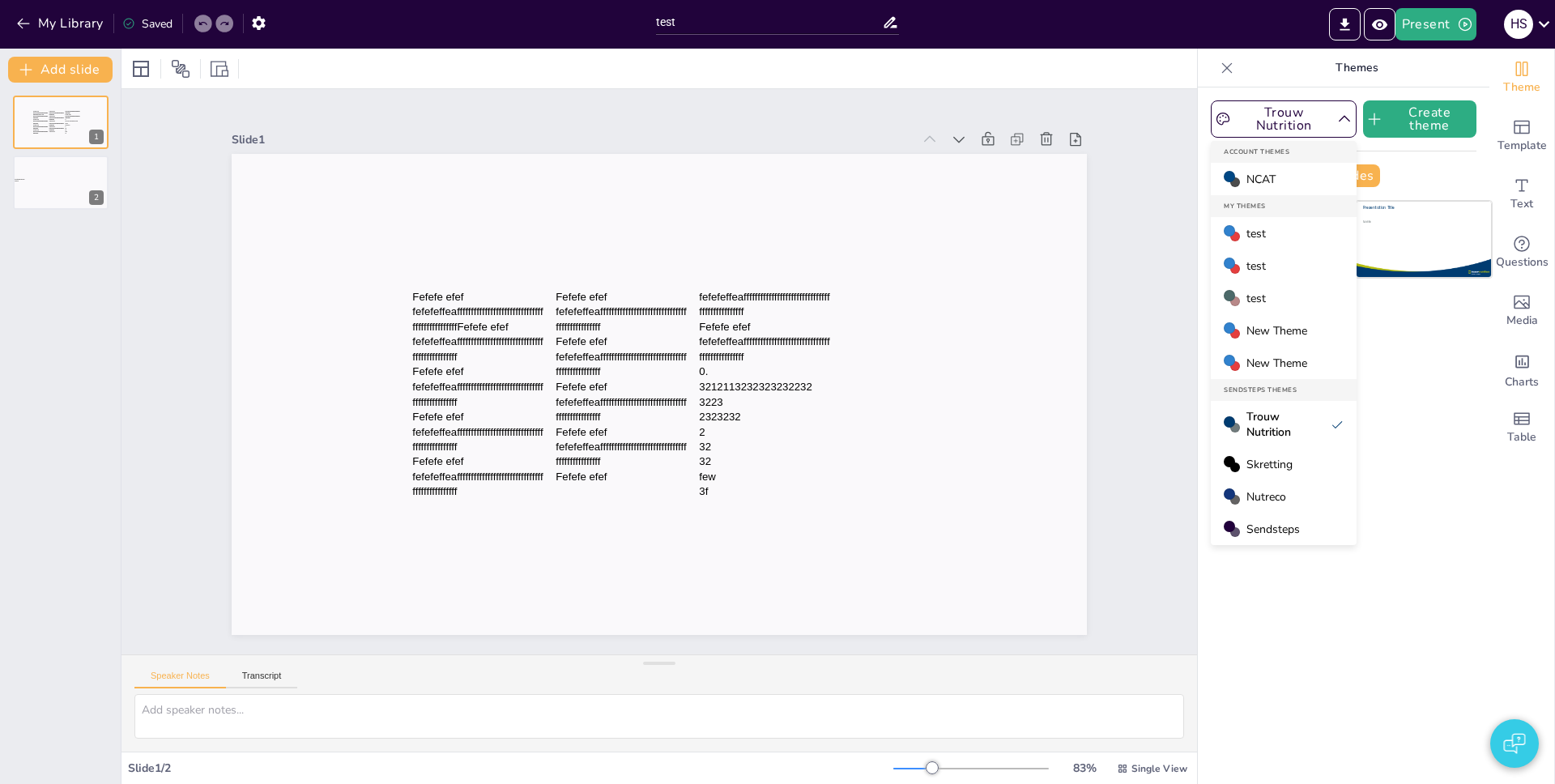
click at [1290, 235] on div "test" at bounding box center [1283, 233] width 146 height 32
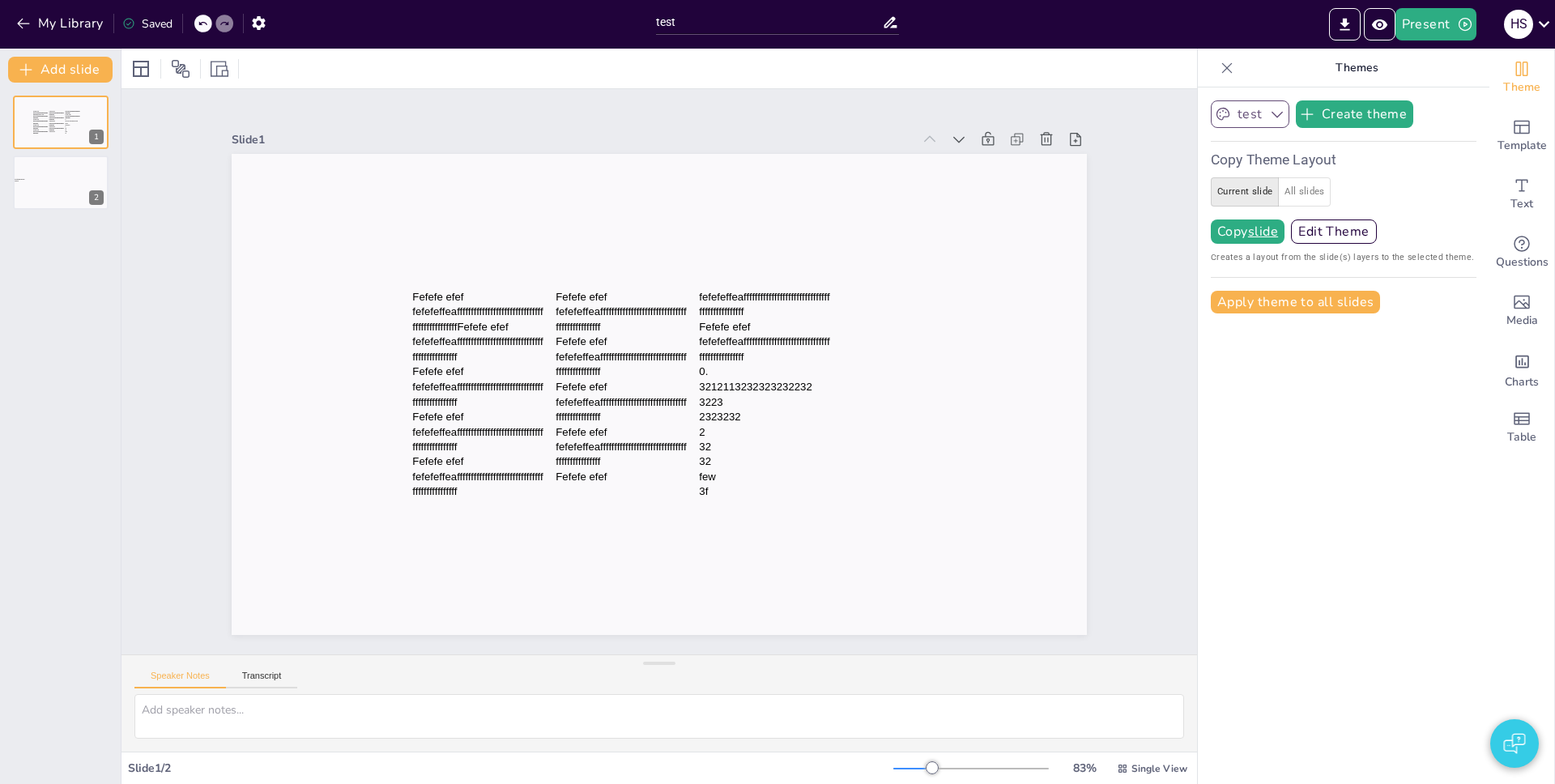
click at [1269, 117] on icon "button" at bounding box center [1276, 113] width 16 height 16
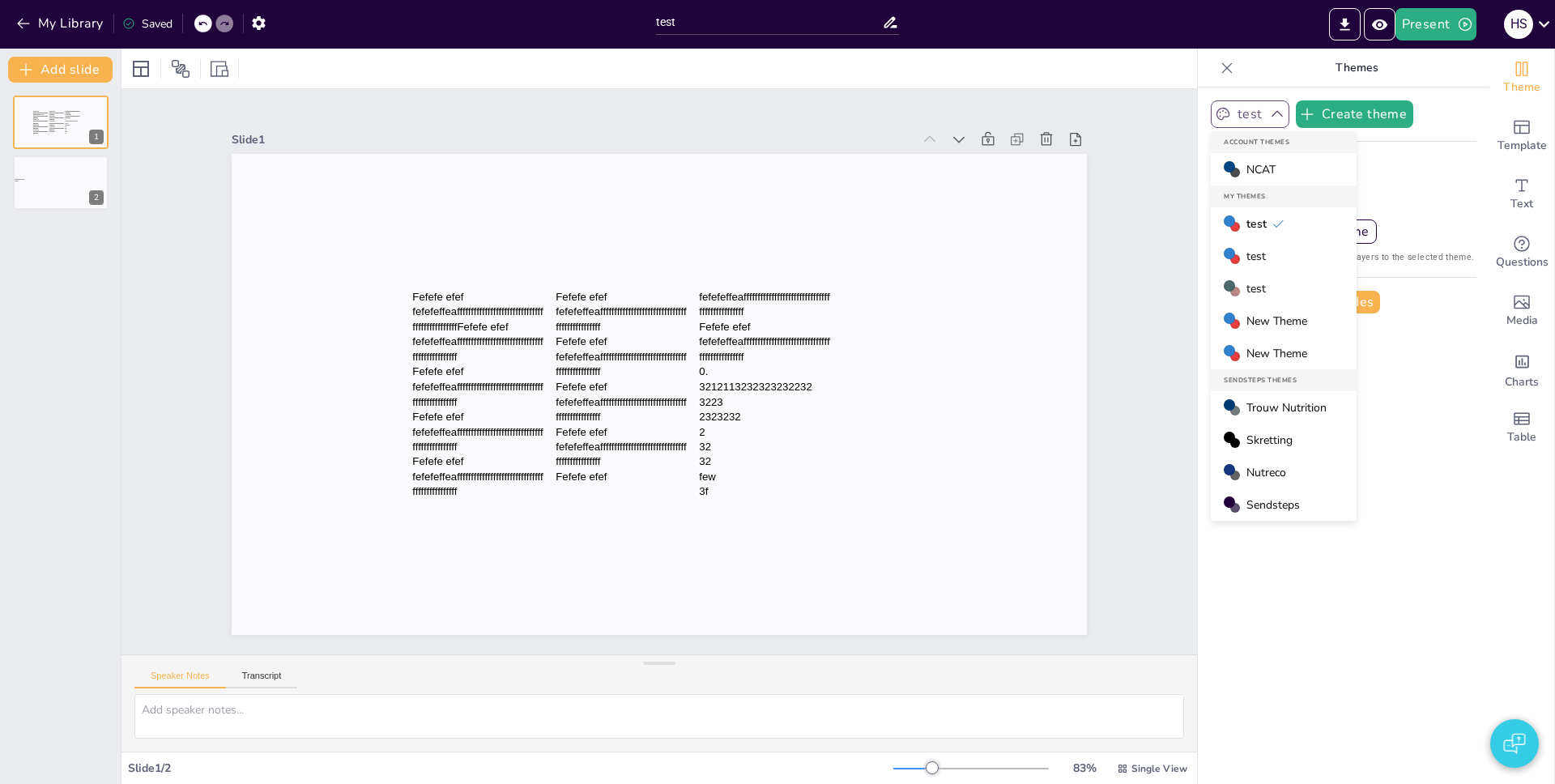
click at [1246, 287] on span "test" at bounding box center [1255, 289] width 19 height 15
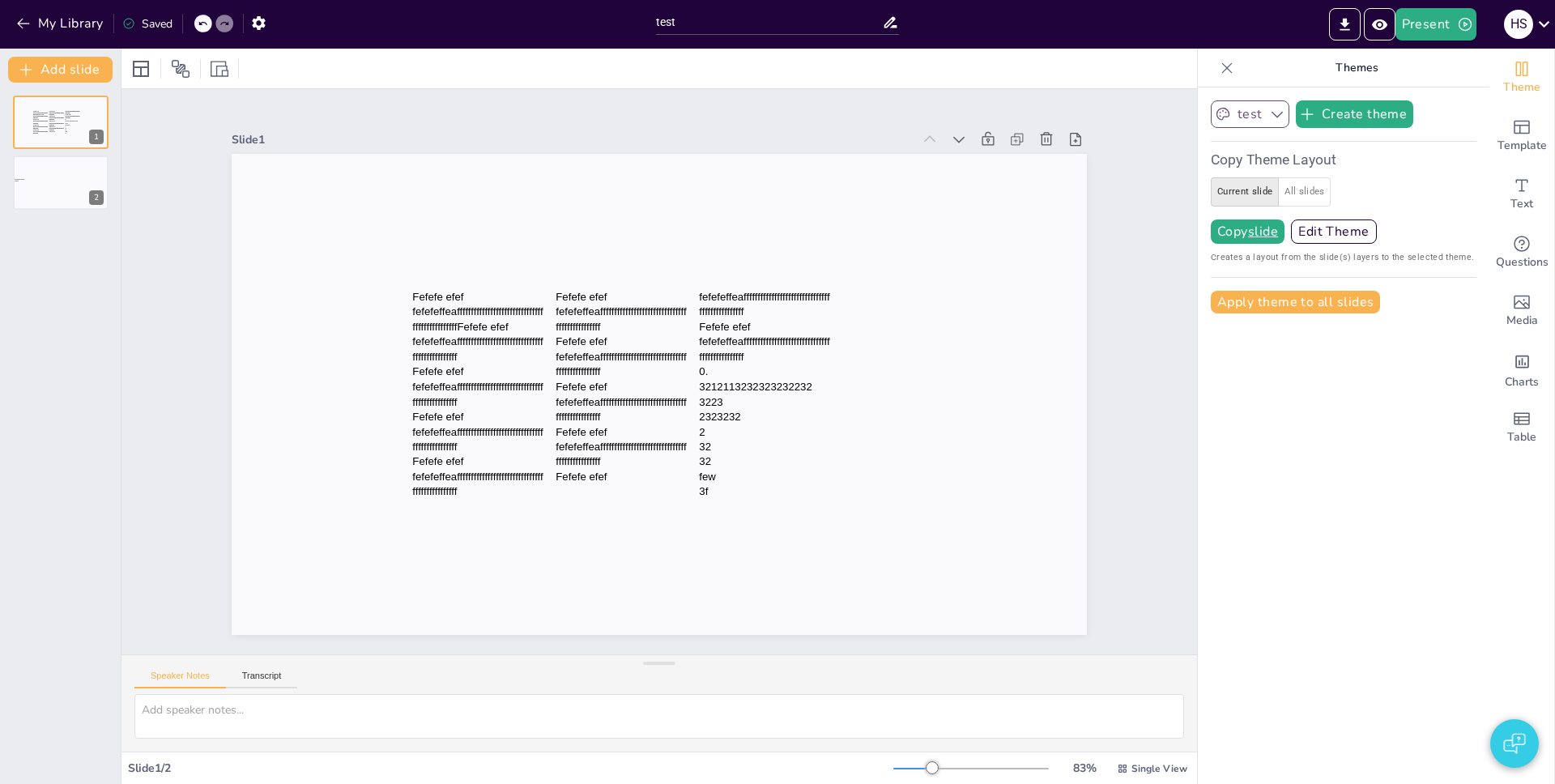
click at [1220, 111] on button "test" at bounding box center [1249, 114] width 78 height 27
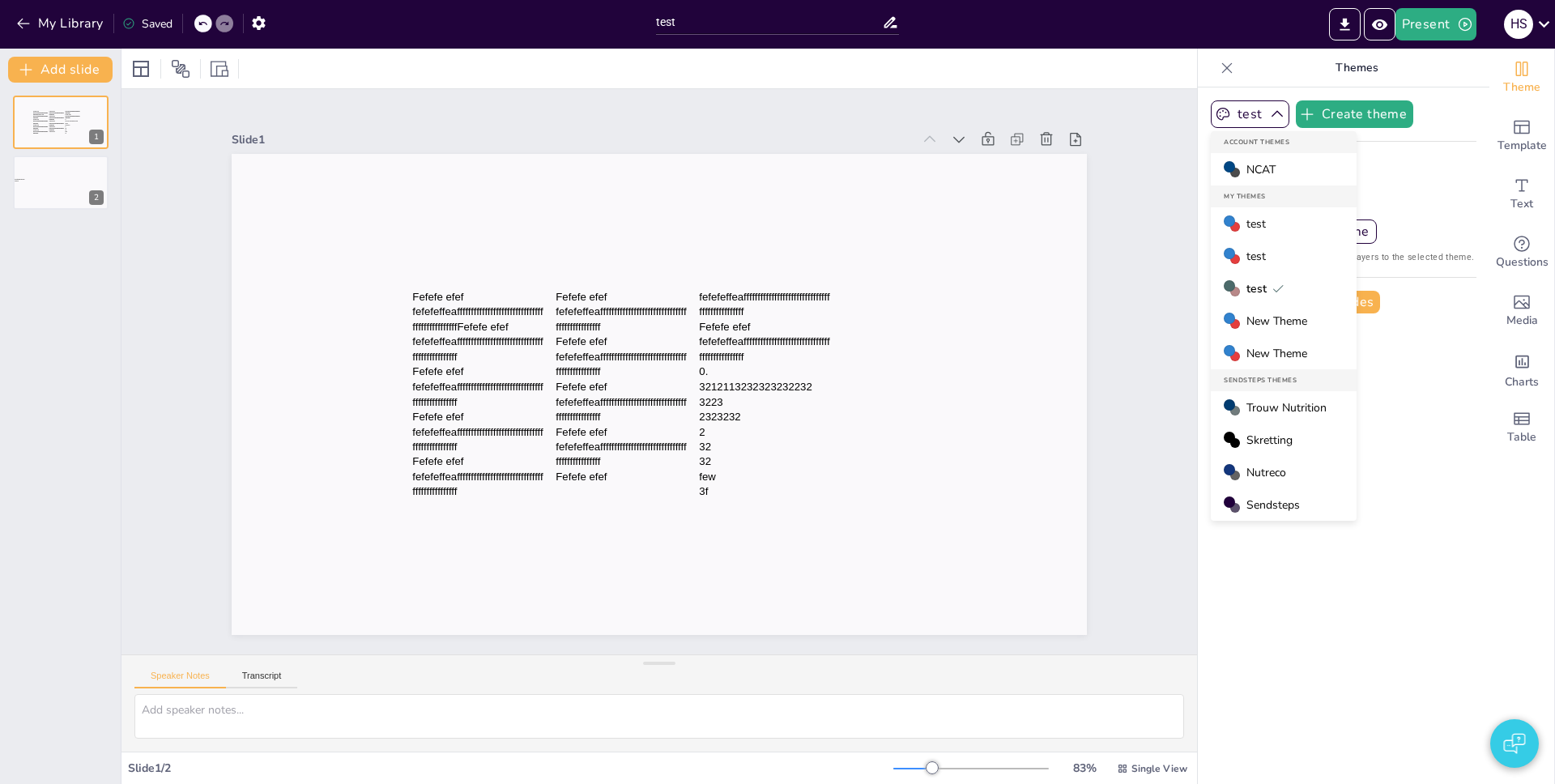
click at [1254, 259] on div "test" at bounding box center [1283, 256] width 146 height 32
